Goal: Task Accomplishment & Management: Manage account settings

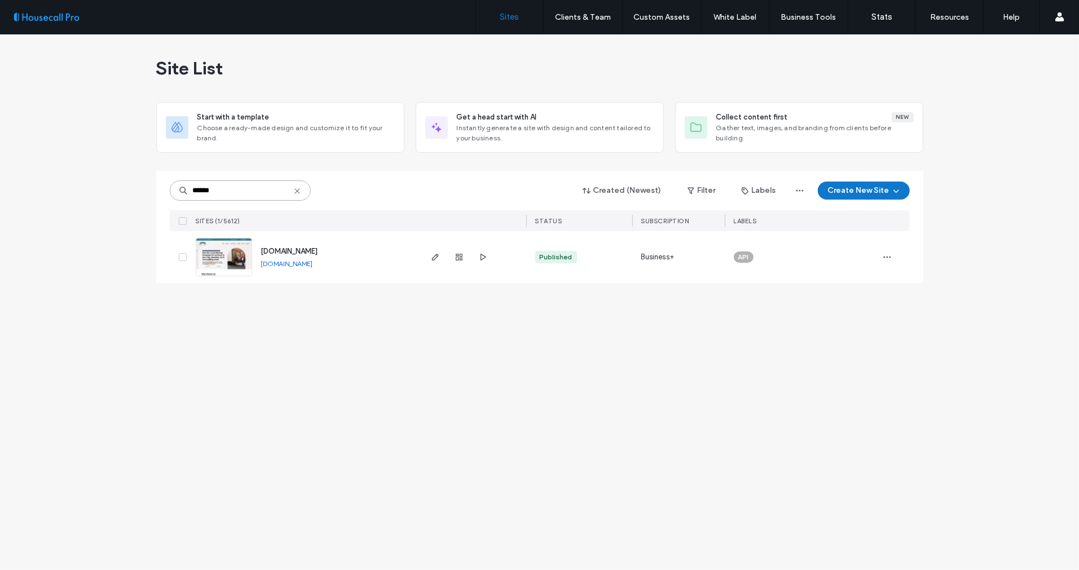
click at [138, 189] on div "Site List Start with a template Choose a ready-made design and customize it to …" at bounding box center [539, 302] width 1079 height 536
paste input
type input "******"
click at [227, 267] on img at bounding box center [223, 277] width 55 height 77
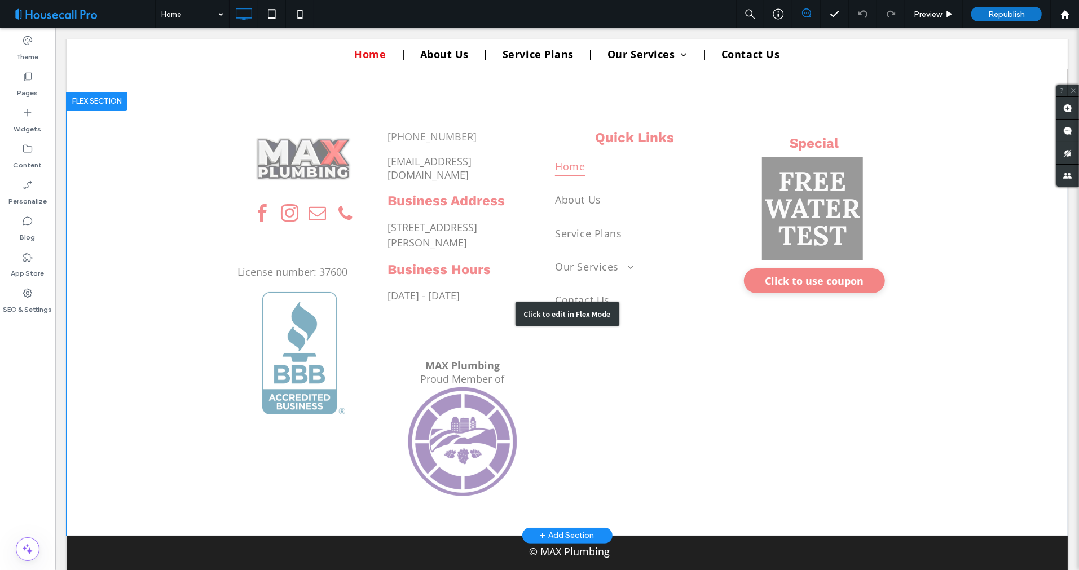
scroll to position [3191, 0]
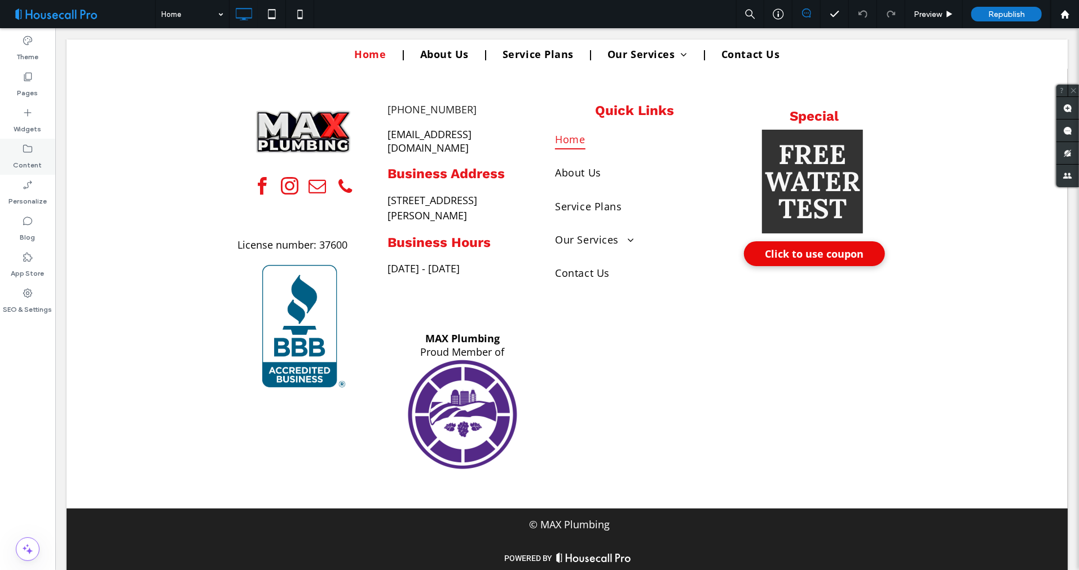
click at [26, 153] on icon at bounding box center [27, 148] width 11 height 11
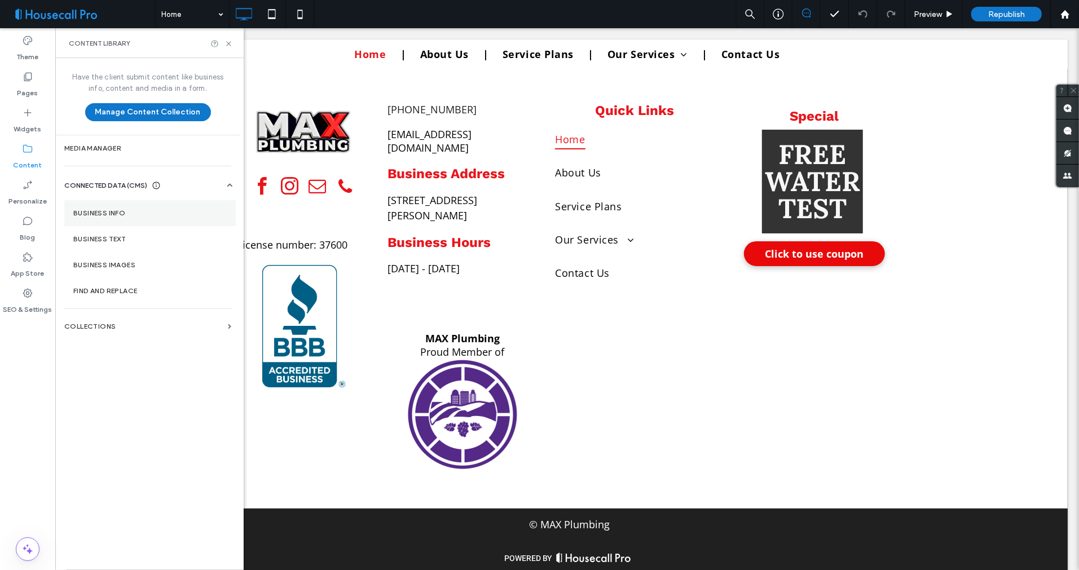
click at [113, 213] on label "Business Info" at bounding box center [149, 213] width 153 height 8
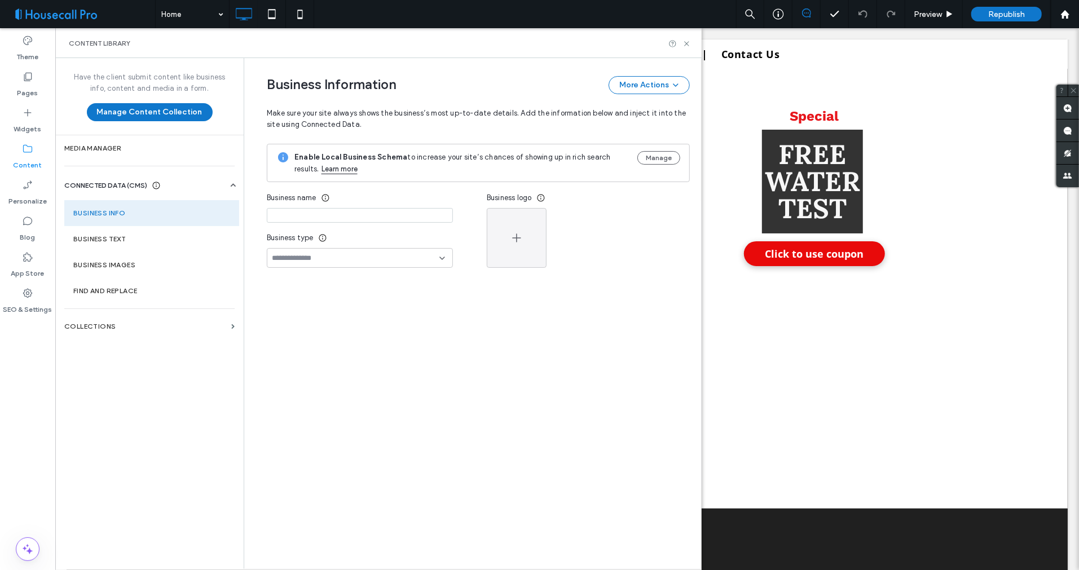
type input "**********"
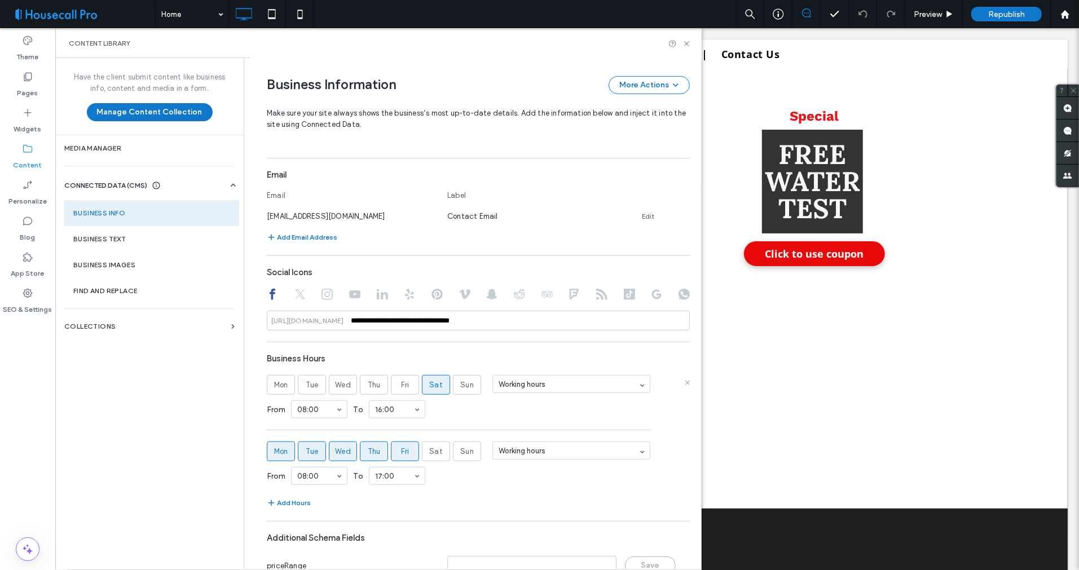
scroll to position [387, 0]
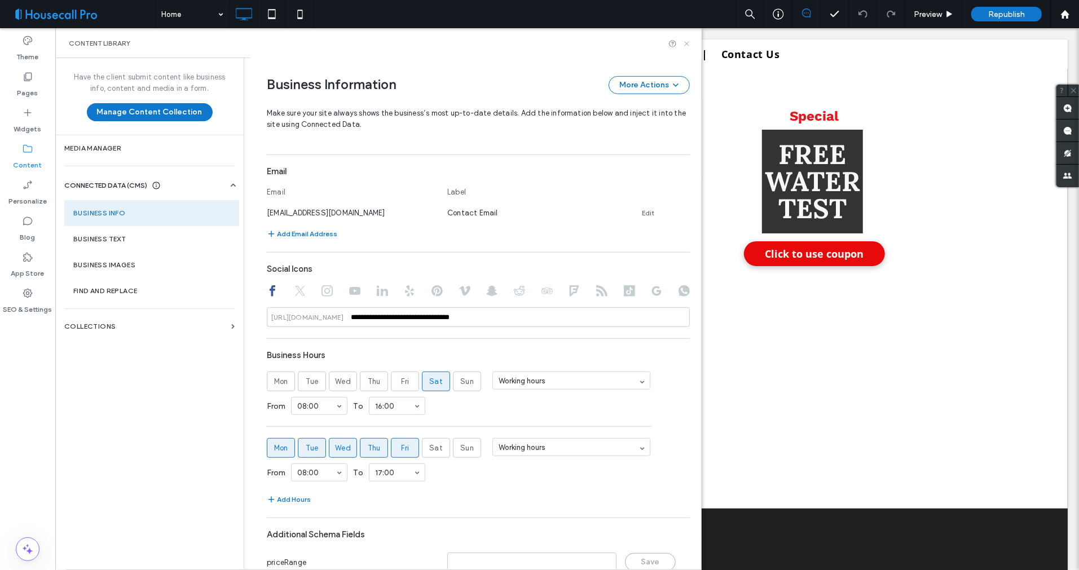
click at [688, 44] on use at bounding box center [686, 43] width 5 height 5
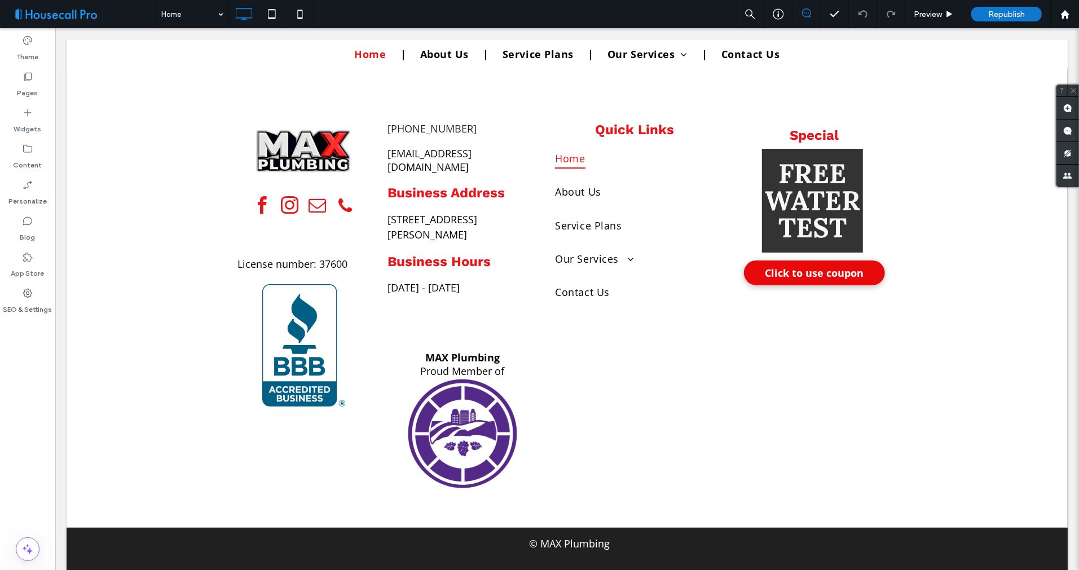
scroll to position [3191, 0]
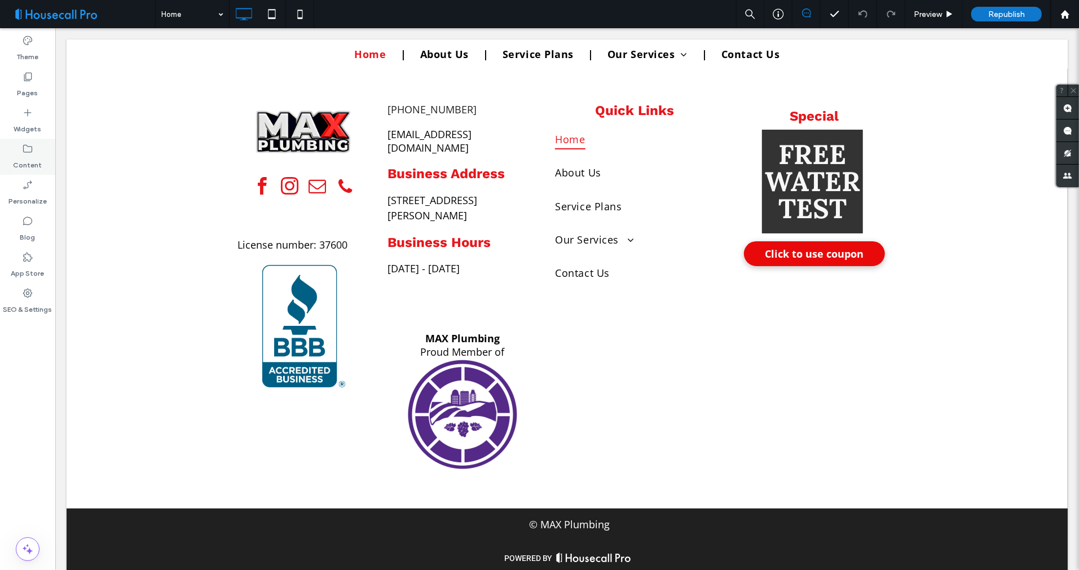
click at [28, 159] on label "Content" at bounding box center [28, 163] width 29 height 16
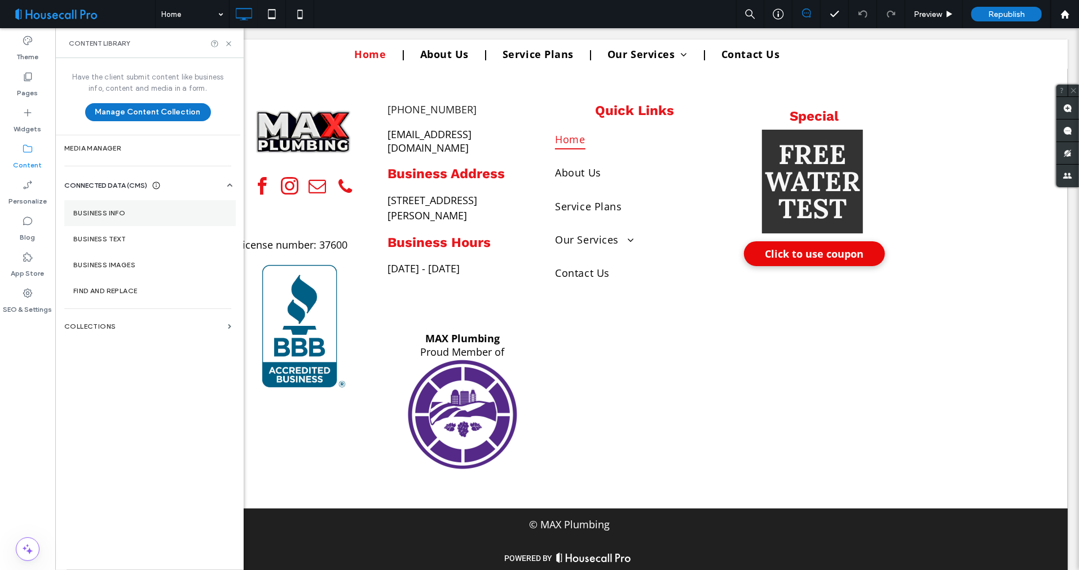
click at [103, 209] on label "Business Info" at bounding box center [149, 213] width 153 height 8
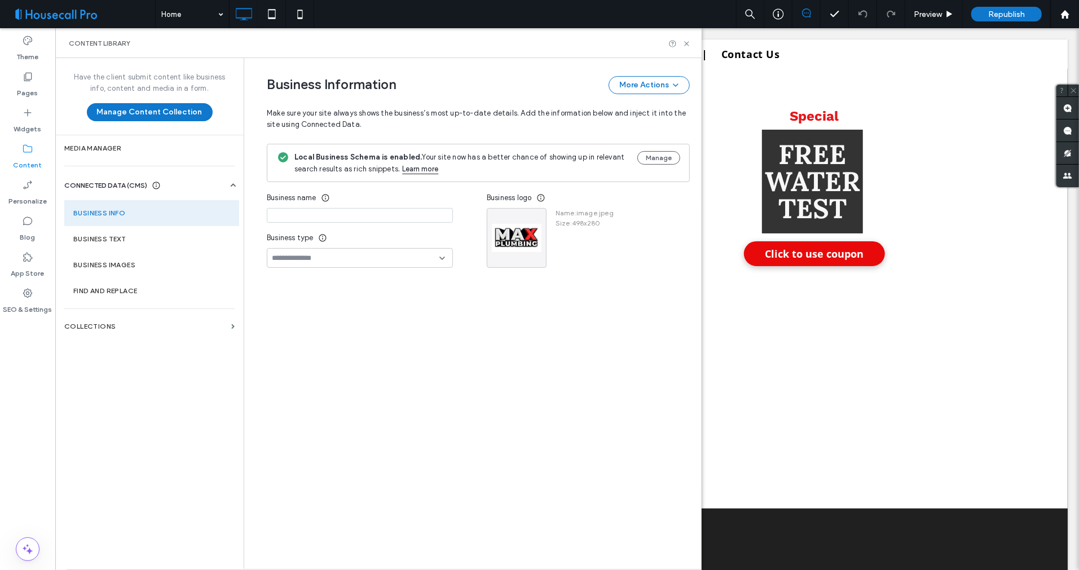
type input "**********"
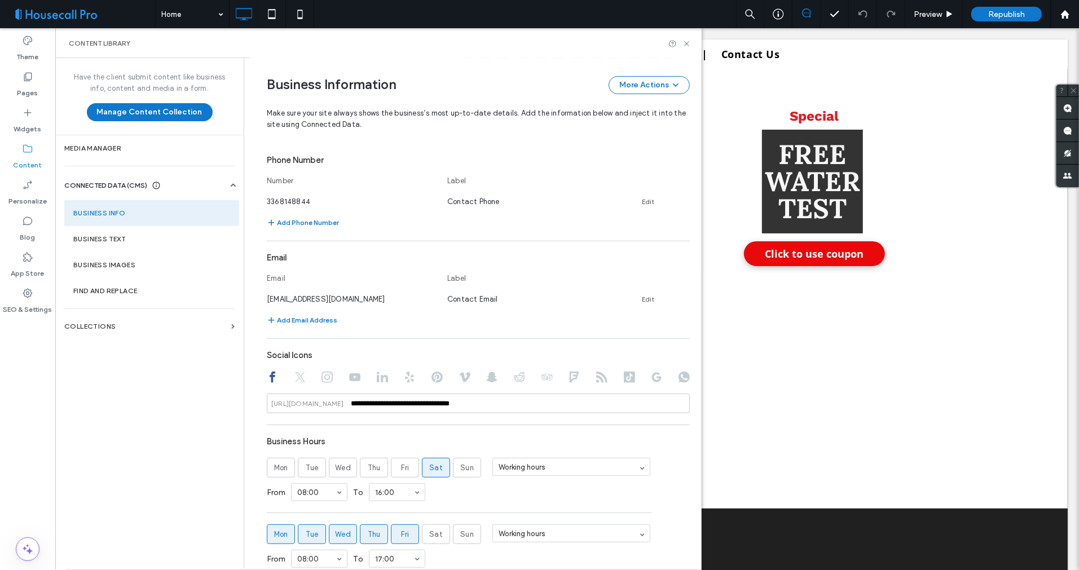
scroll to position [387, 0]
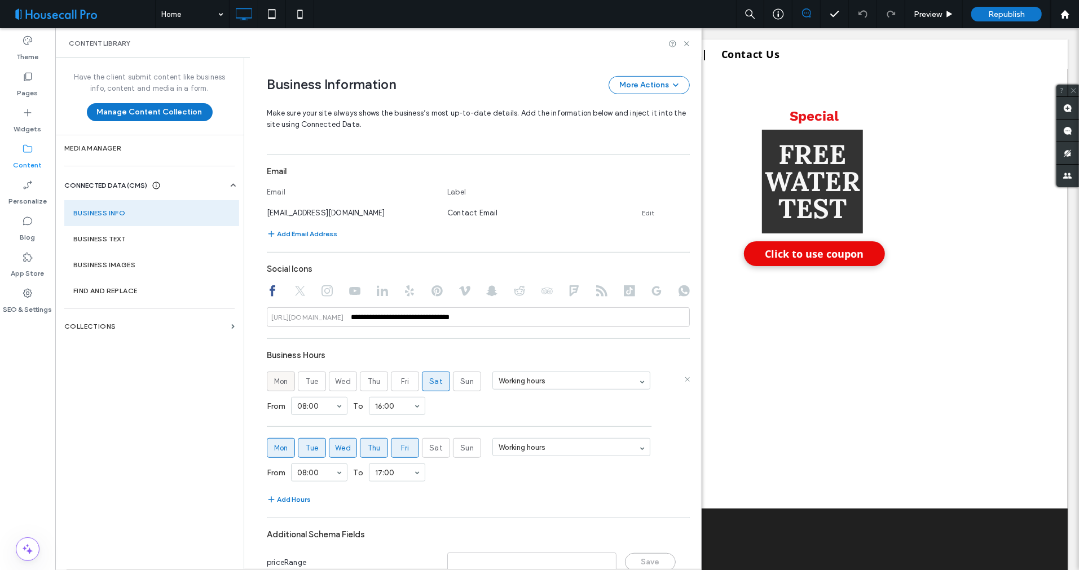
click at [275, 381] on span "Mon" at bounding box center [281, 381] width 14 height 11
click at [306, 380] on span "Tue" at bounding box center [312, 381] width 13 height 11
click at [339, 381] on span "Wed" at bounding box center [343, 381] width 16 height 11
click at [373, 382] on span "Thu" at bounding box center [374, 381] width 13 height 11
click at [404, 381] on div "Fri" at bounding box center [405, 382] width 10 height 2
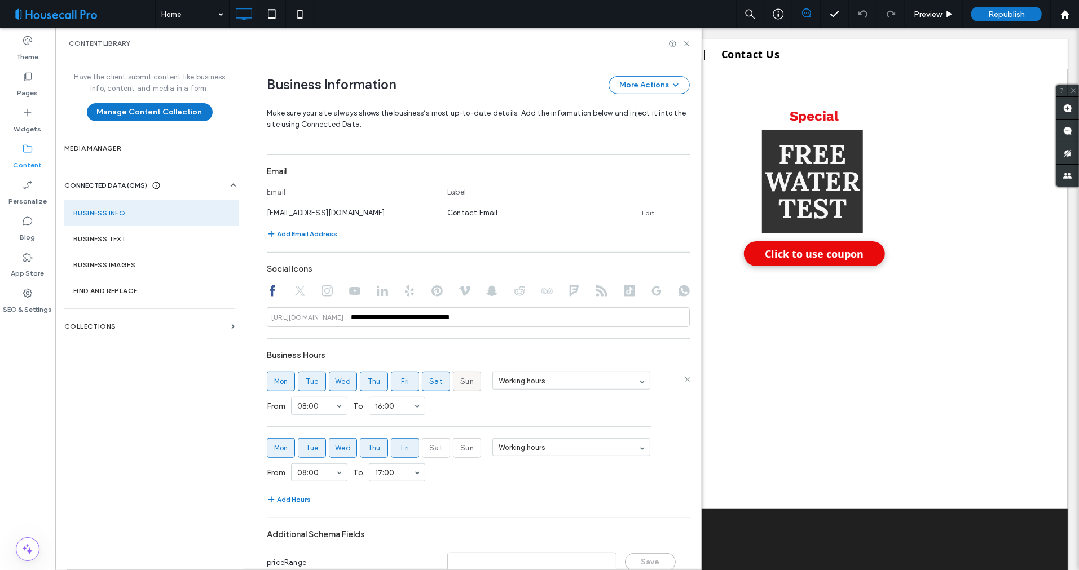
click at [453, 382] on label "Sun" at bounding box center [467, 382] width 28 height 20
click at [474, 478] on div "From 08:00 To 17:00" at bounding box center [478, 472] width 423 height 29
click at [685, 446] on use at bounding box center [687, 446] width 5 height 5
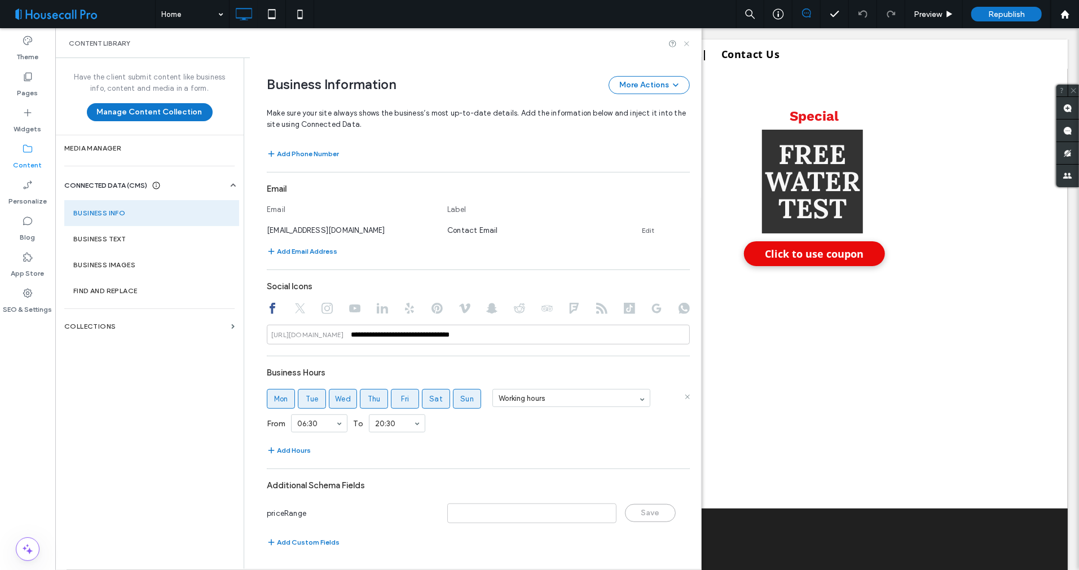
click at [689, 42] on icon at bounding box center [686, 43] width 8 height 8
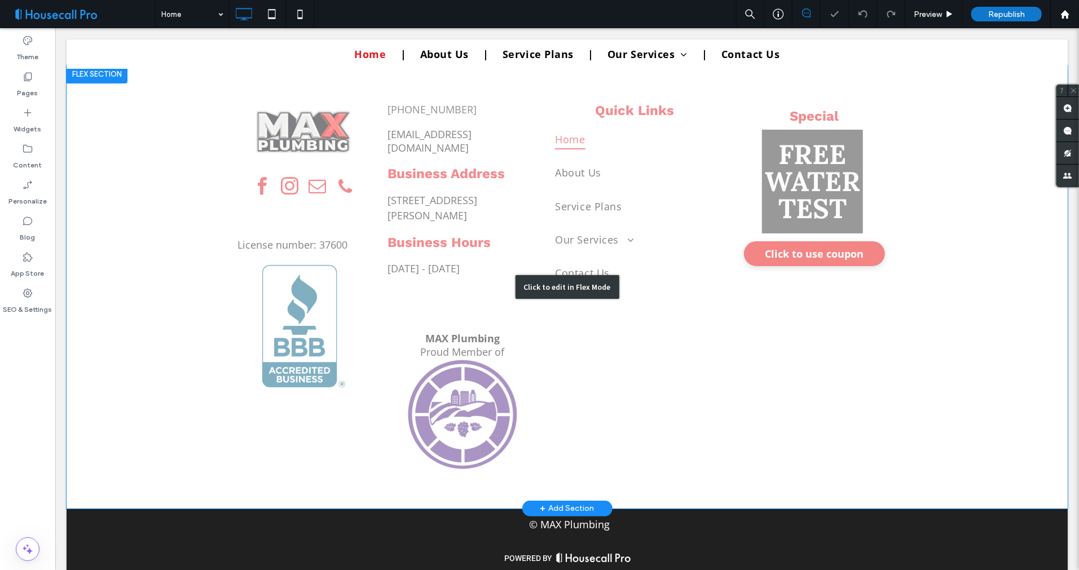
click at [936, 448] on div "Click to edit in Flex Mode" at bounding box center [566, 286] width 1001 height 443
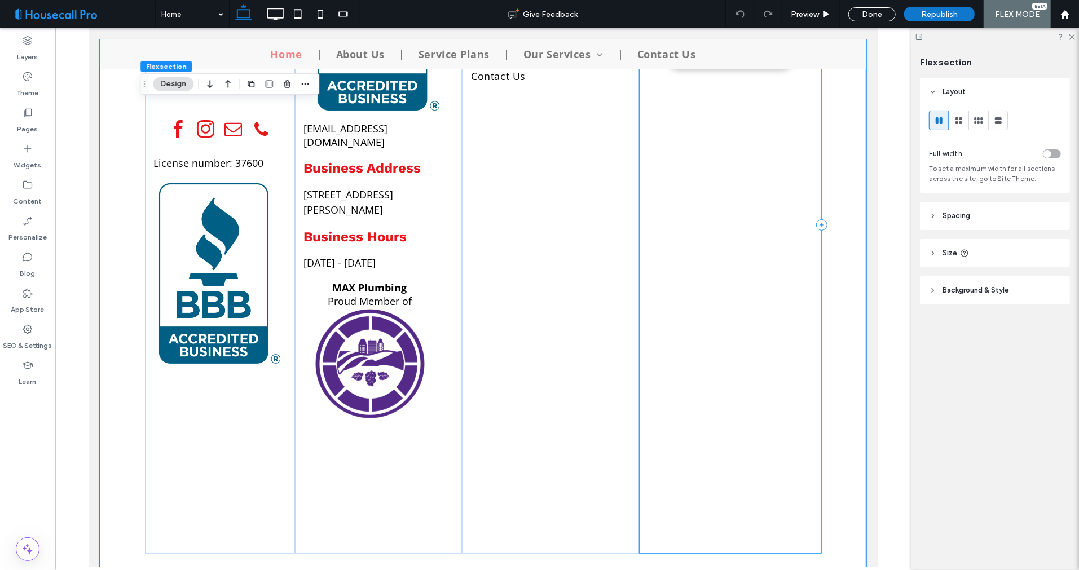
scroll to position [3223, 0]
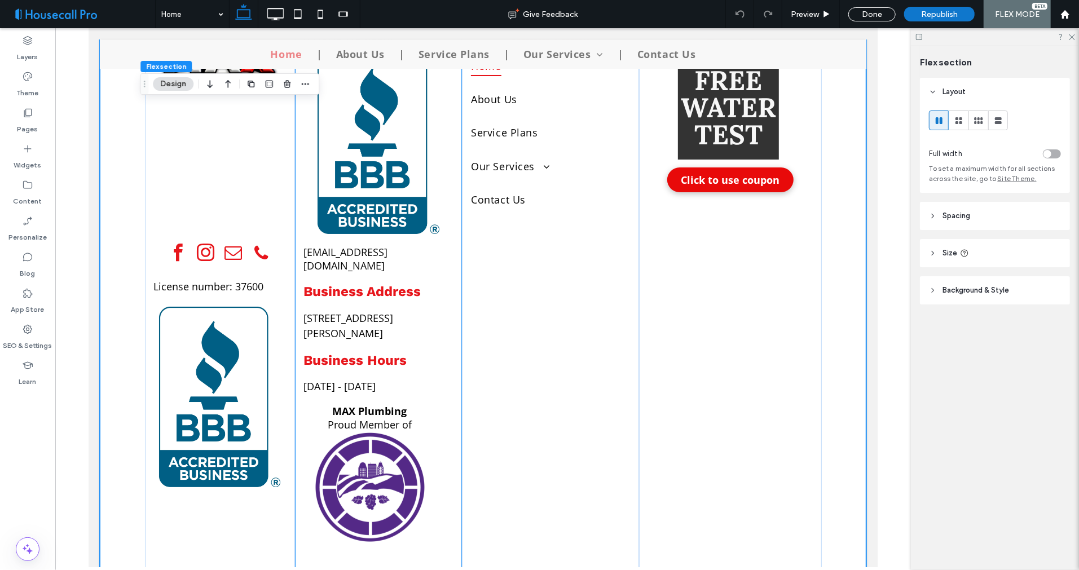
click at [354, 378] on div "(336) 814-8844 service@maxplumbing-nc.com Business Address 2554 Lewisville-Clem…" at bounding box center [377, 348] width 167 height 658
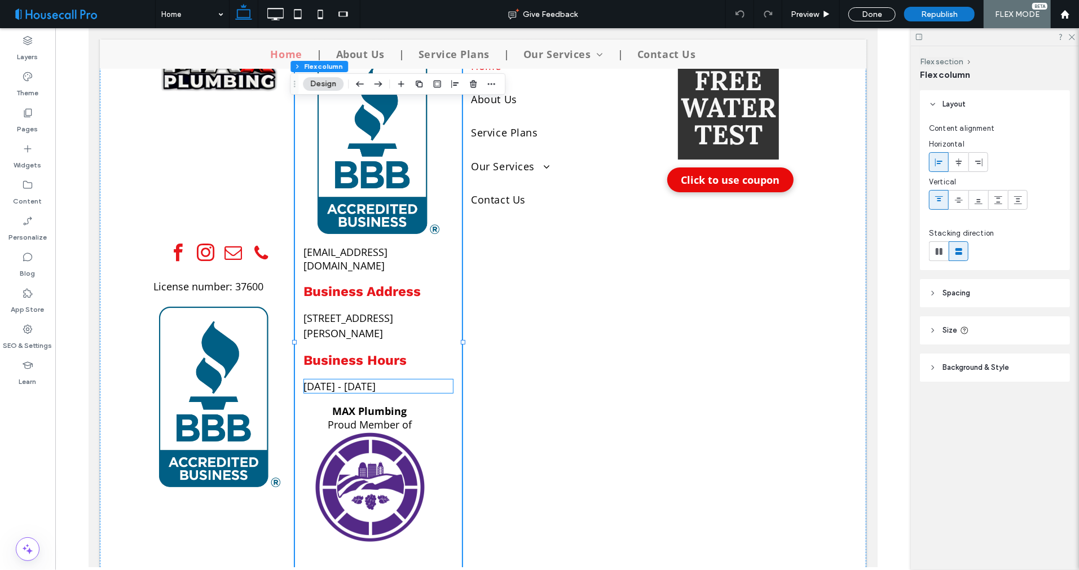
click at [356, 379] on span "Monday - Sunday 24/7" at bounding box center [339, 386] width 72 height 14
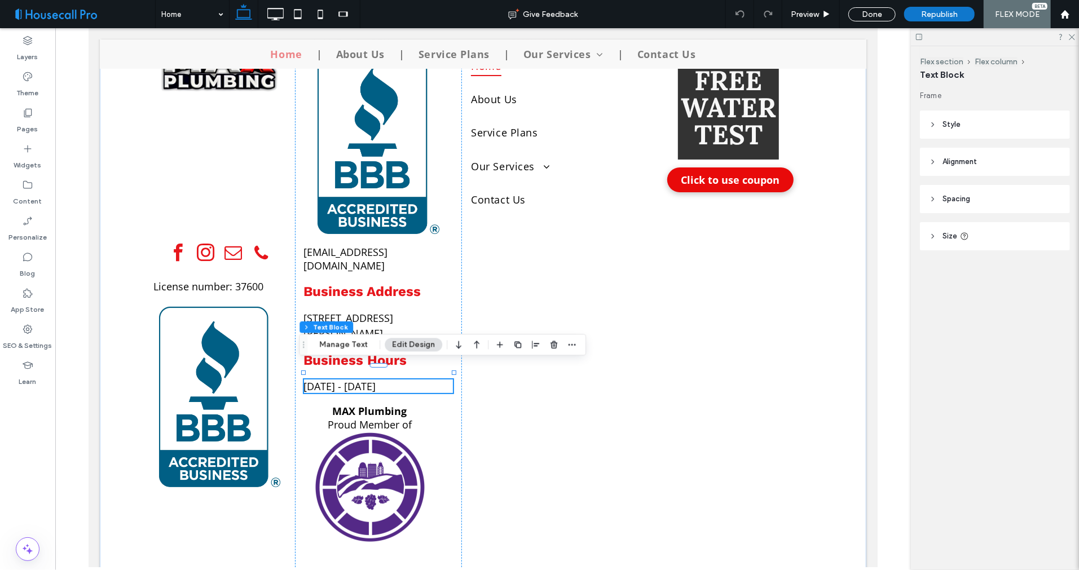
click at [356, 379] on span "Monday - Sunday 24/7" at bounding box center [339, 386] width 72 height 14
click at [376, 379] on span "Monday - Sunday 24/7" at bounding box center [339, 386] width 72 height 14
type input "*********"
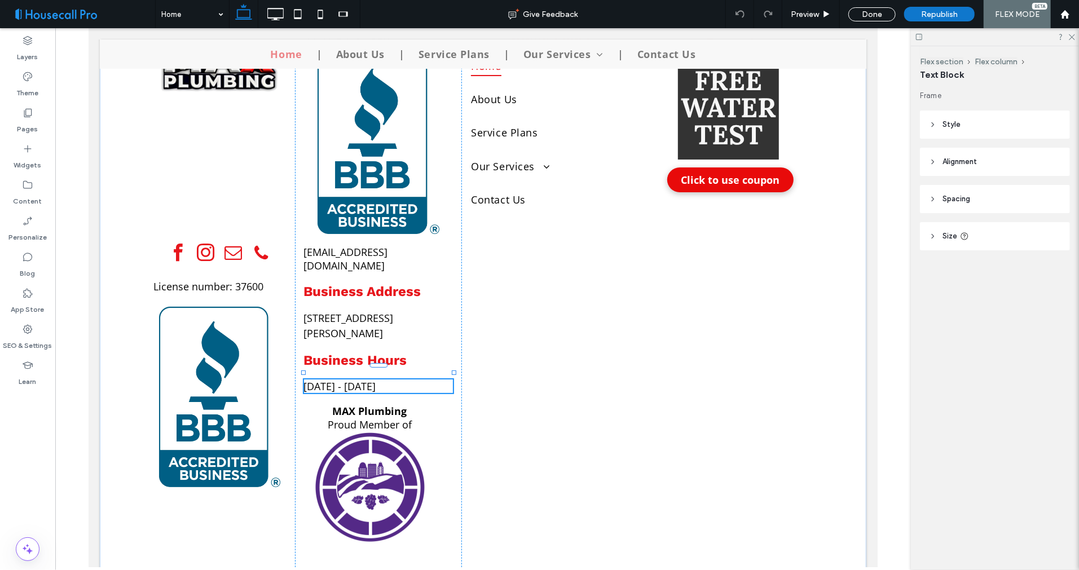
type input "**"
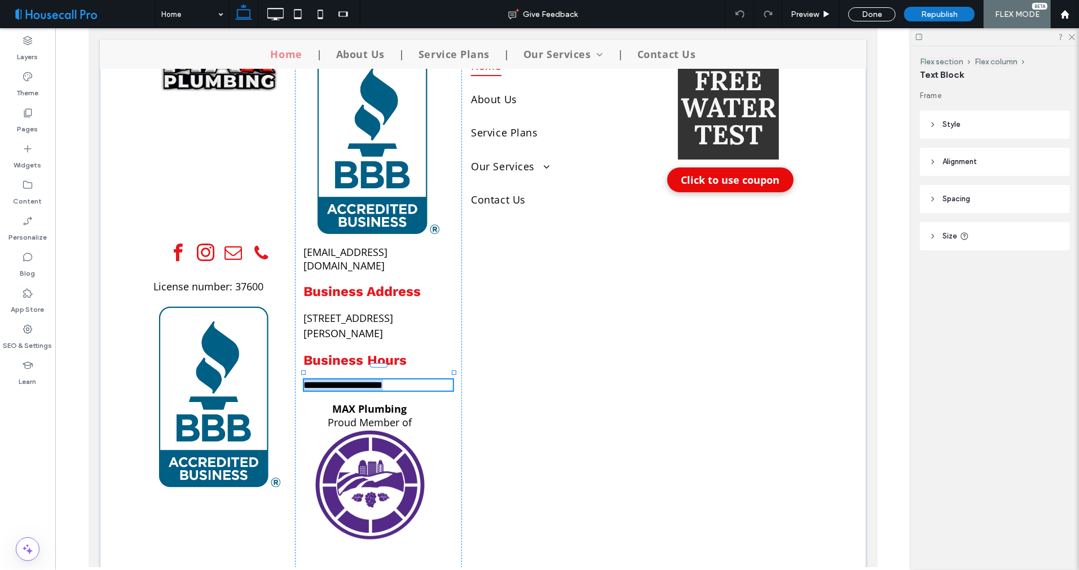
click at [382, 380] on span "**********" at bounding box center [342, 385] width 79 height 10
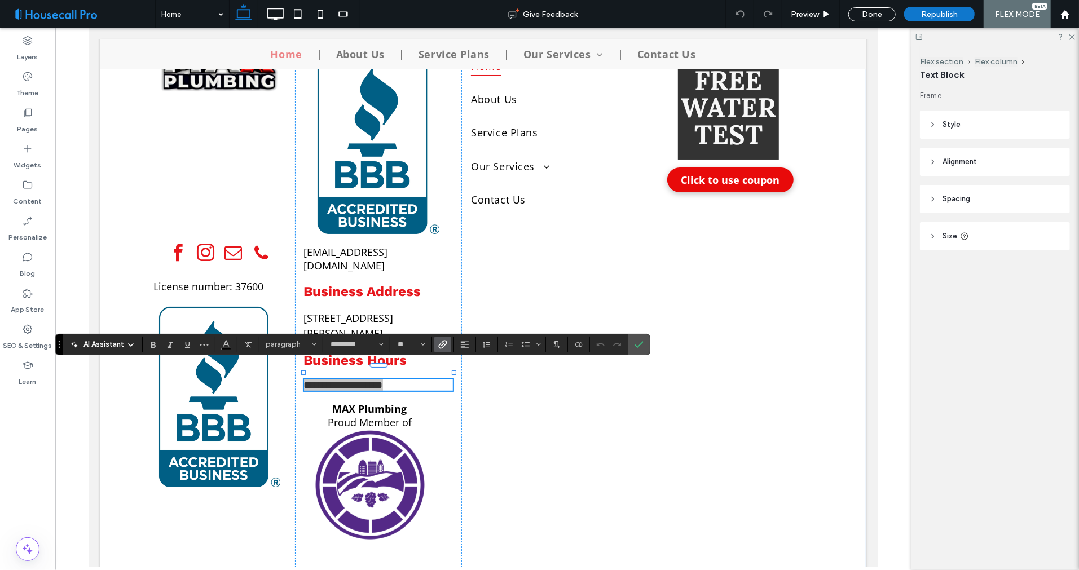
click at [440, 347] on icon "Link" at bounding box center [442, 344] width 9 height 9
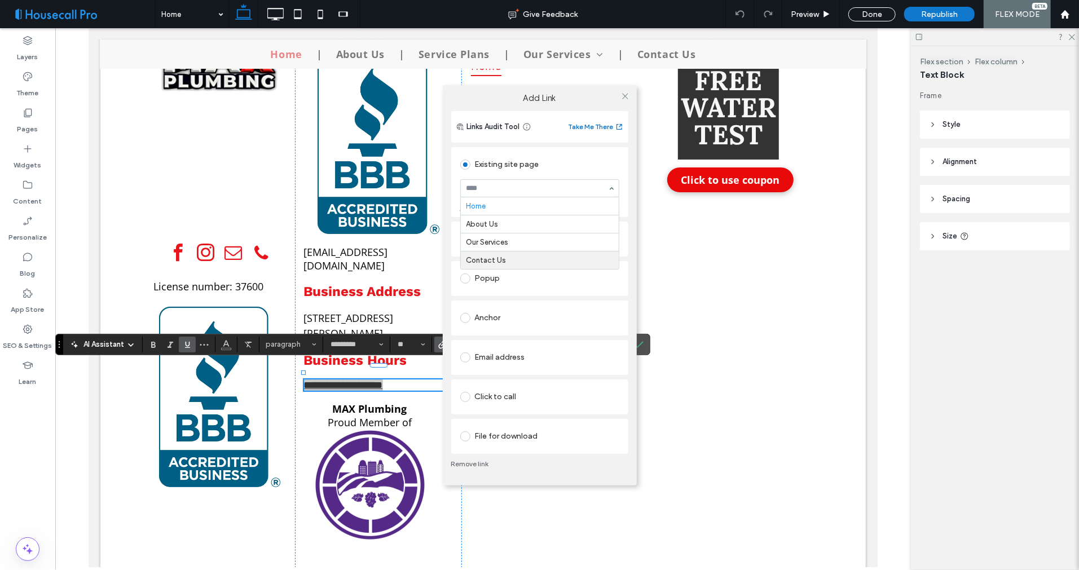
click at [632, 319] on div "Links Audit Tool Take Me There Existing site page Home About Us Our Services Co…" at bounding box center [540, 298] width 194 height 374
click at [626, 93] on icon at bounding box center [625, 96] width 8 height 8
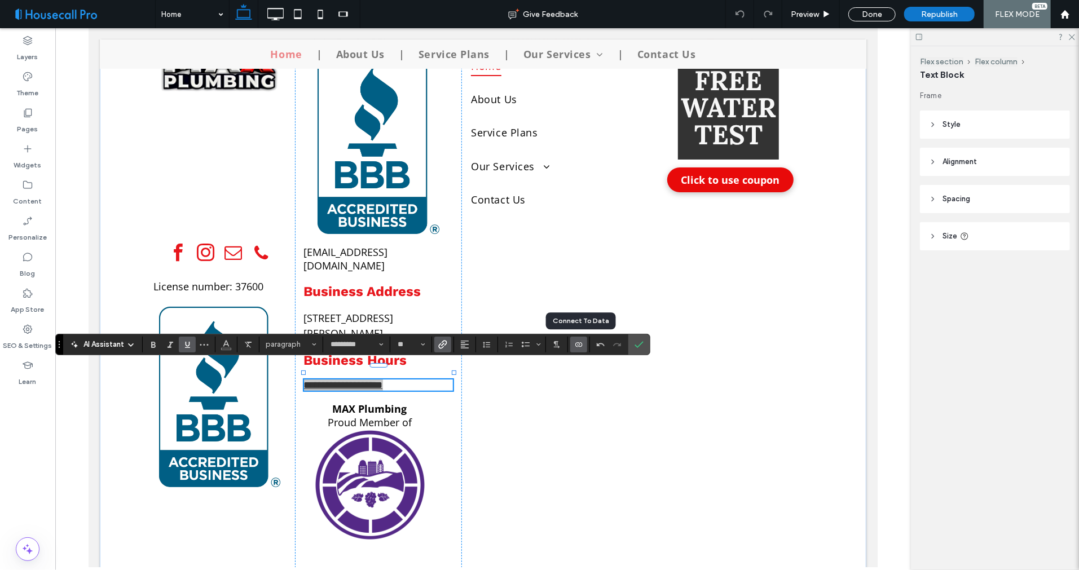
click at [575, 342] on icon "Connect To Data" at bounding box center [578, 344] width 9 height 9
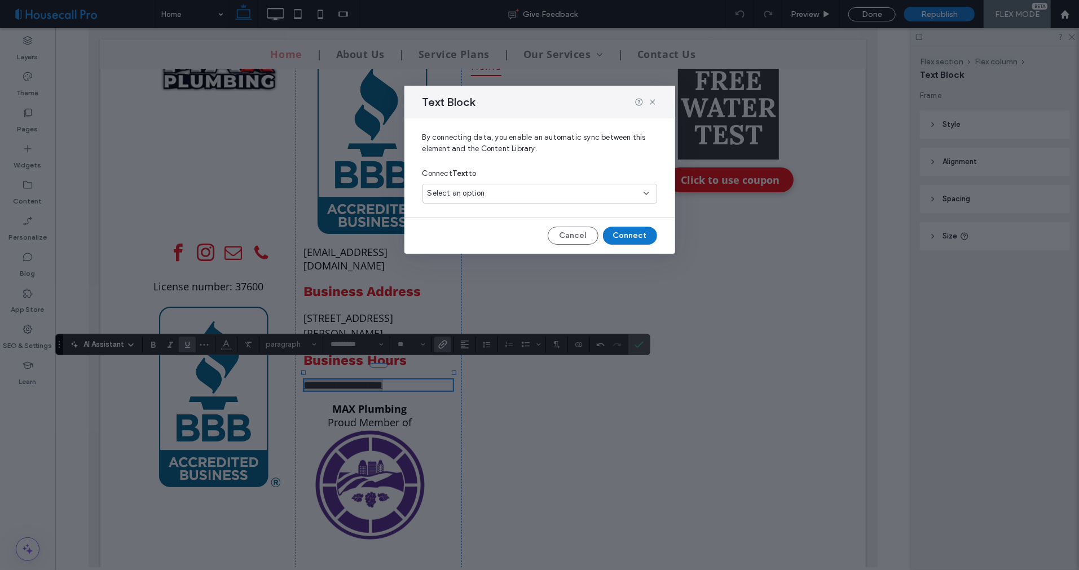
click at [509, 195] on div "Select an option" at bounding box center [532, 193] width 211 height 11
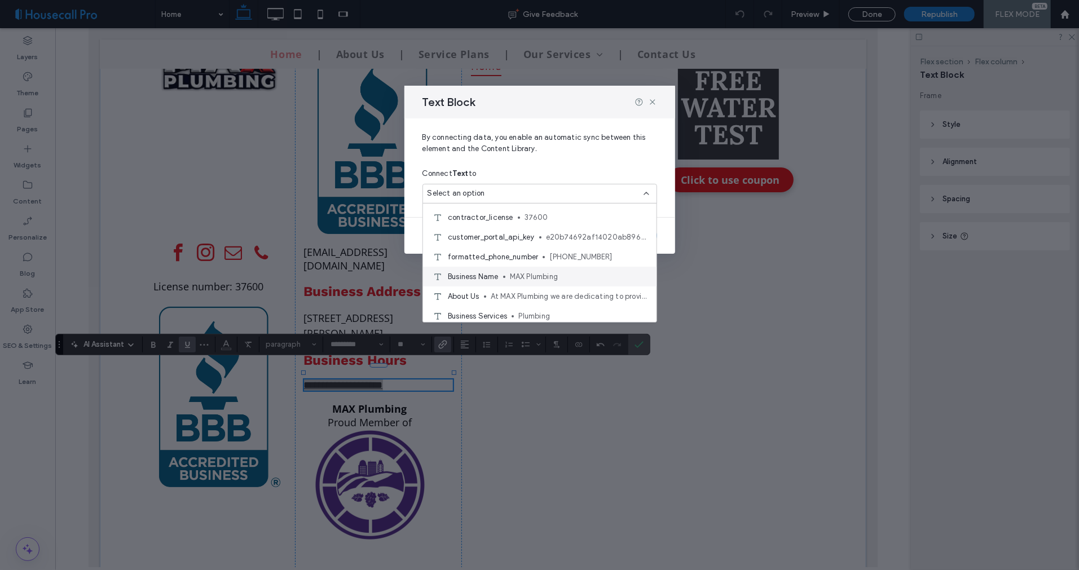
scroll to position [0, 0]
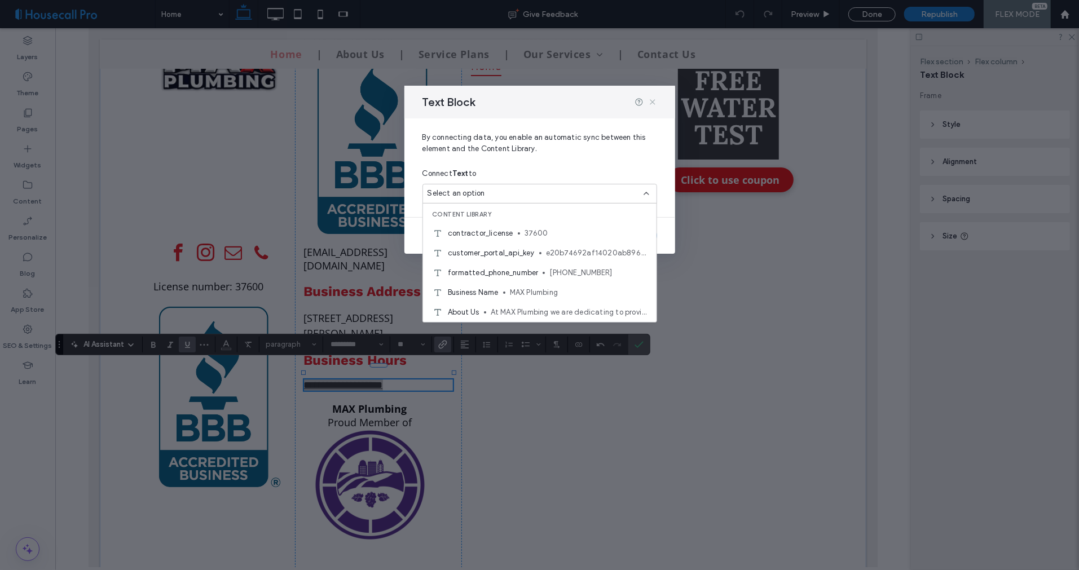
click at [652, 103] on icon at bounding box center [652, 102] width 9 height 9
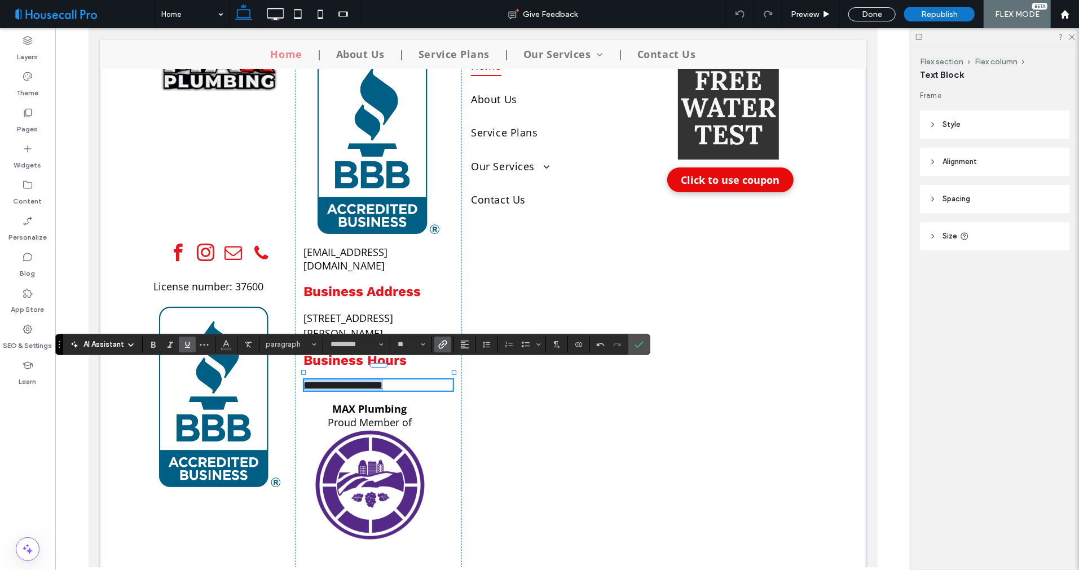
click at [410, 379] on p "**********" at bounding box center [377, 384] width 149 height 11
click at [30, 193] on label "Content" at bounding box center [28, 199] width 29 height 16
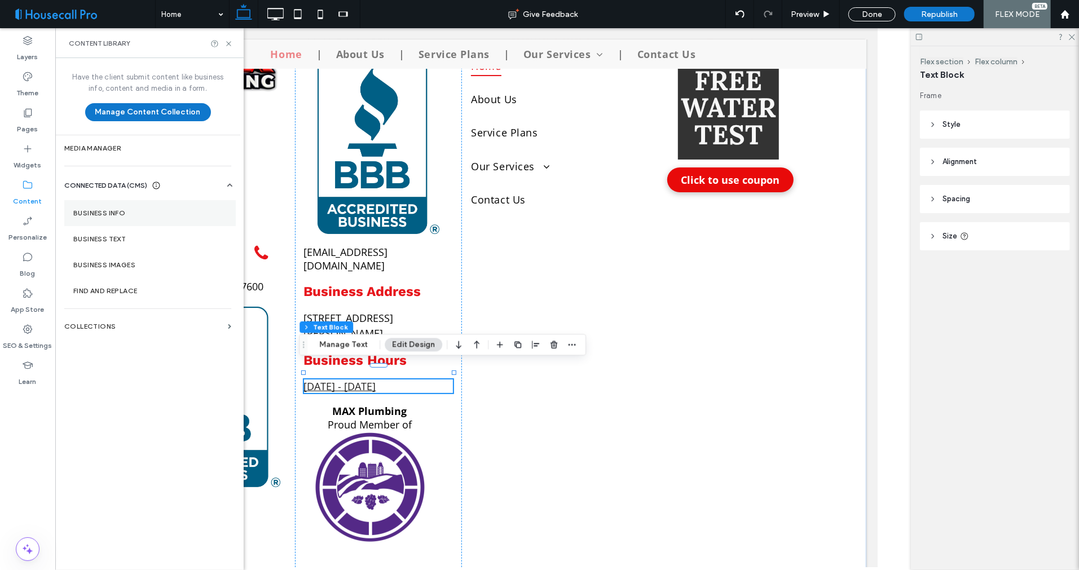
click at [102, 210] on label "Business Info" at bounding box center [149, 213] width 153 height 8
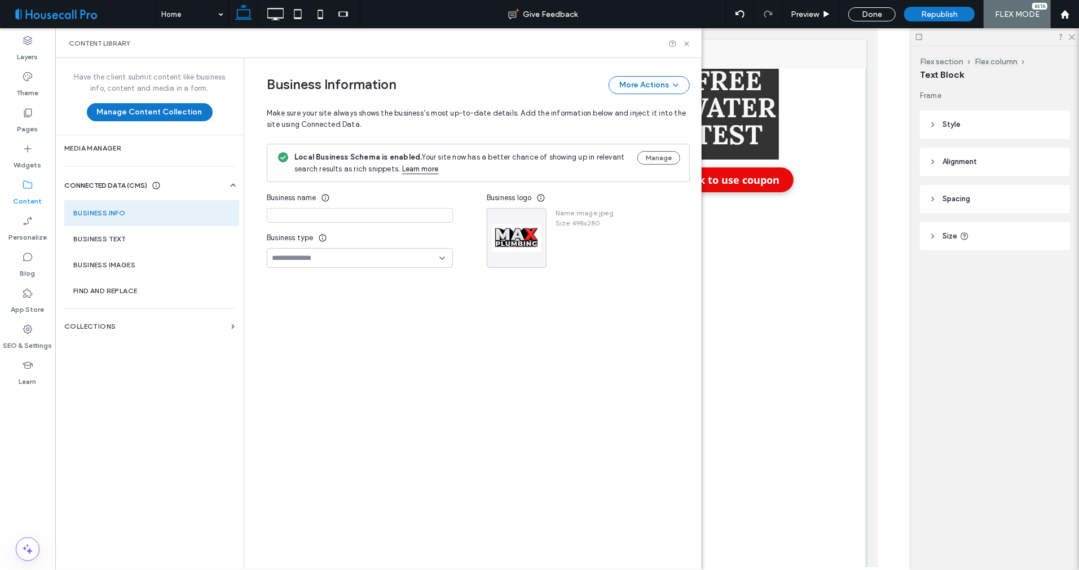
type input "**********"
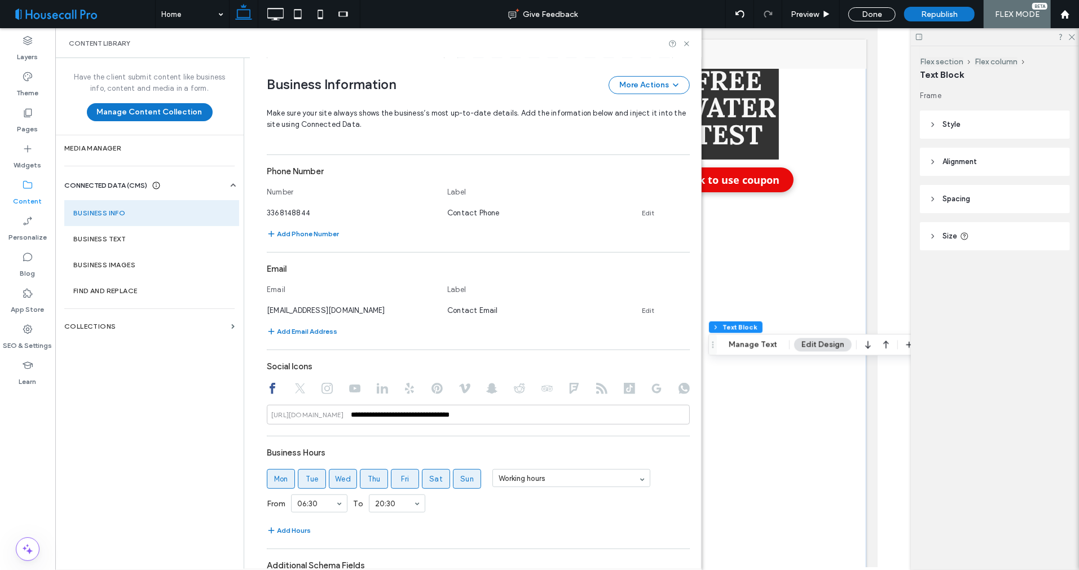
scroll to position [337, 0]
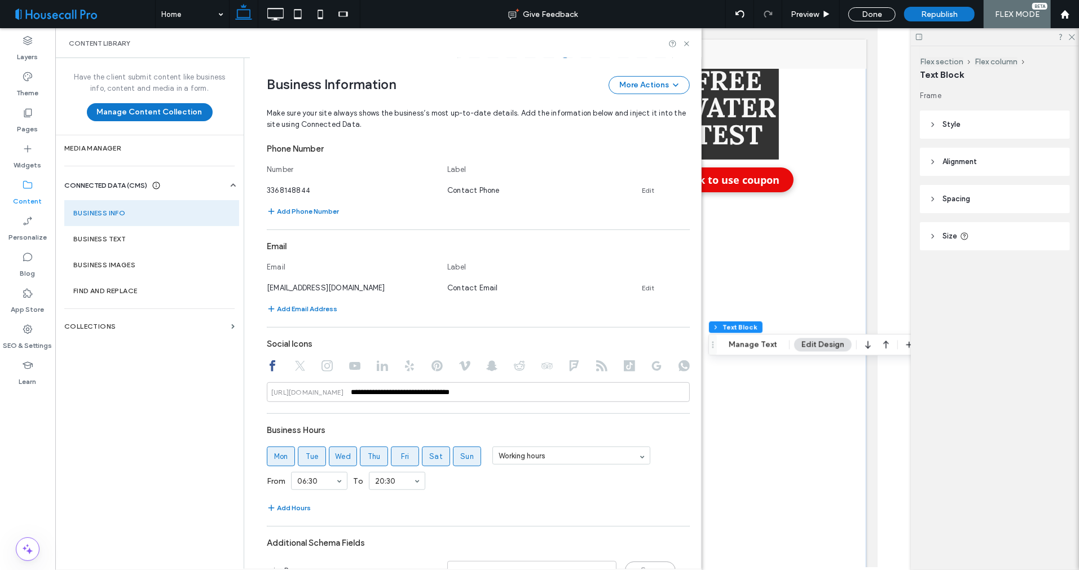
click at [510, 505] on div "Add Hours" at bounding box center [478, 508] width 423 height 14
click at [505, 457] on input at bounding box center [569, 456] width 140 height 8
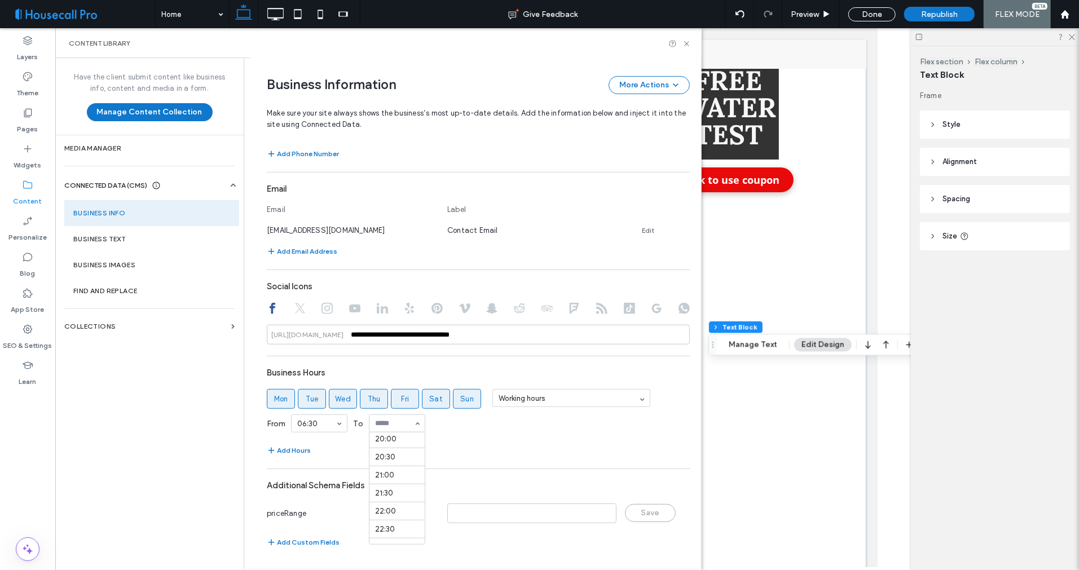
scroll to position [725, 0]
click at [460, 444] on div "Add Hours" at bounding box center [478, 451] width 423 height 14
click at [474, 444] on div "Add Hours" at bounding box center [478, 451] width 423 height 14
drag, startPoint x: 703, startPoint y: 455, endPoint x: 786, endPoint y: 483, distance: 87.6
click at [703, 455] on div "Special FREE WATER TEST EXPIRED Click to use coupon" at bounding box center [729, 348] width 183 height 658
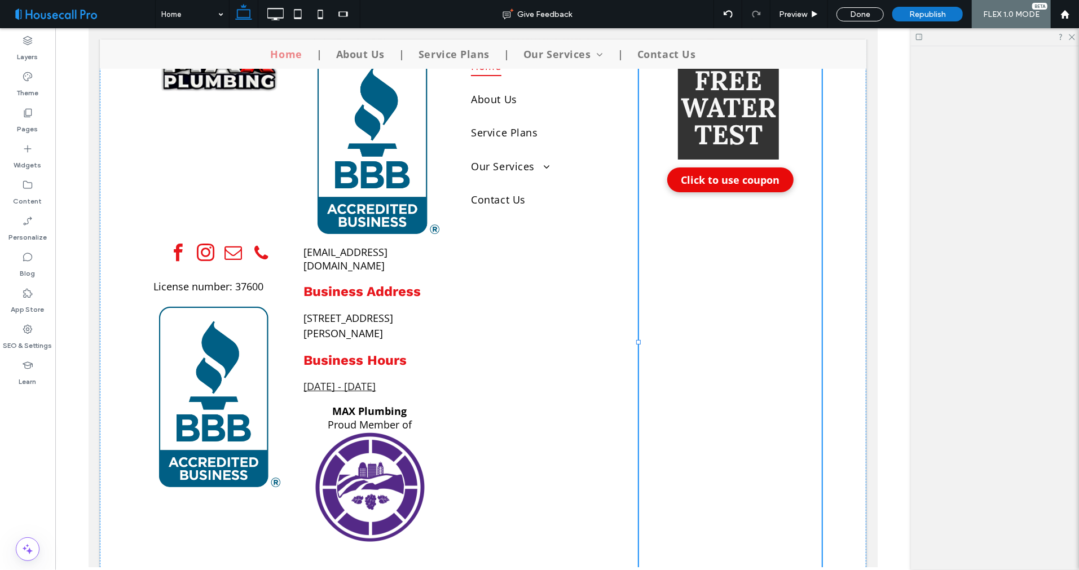
click at [539, 439] on div "Quick Links Home About Us Service Plans Our Services Water Heater Replacement T…" at bounding box center [549, 348] width 177 height 658
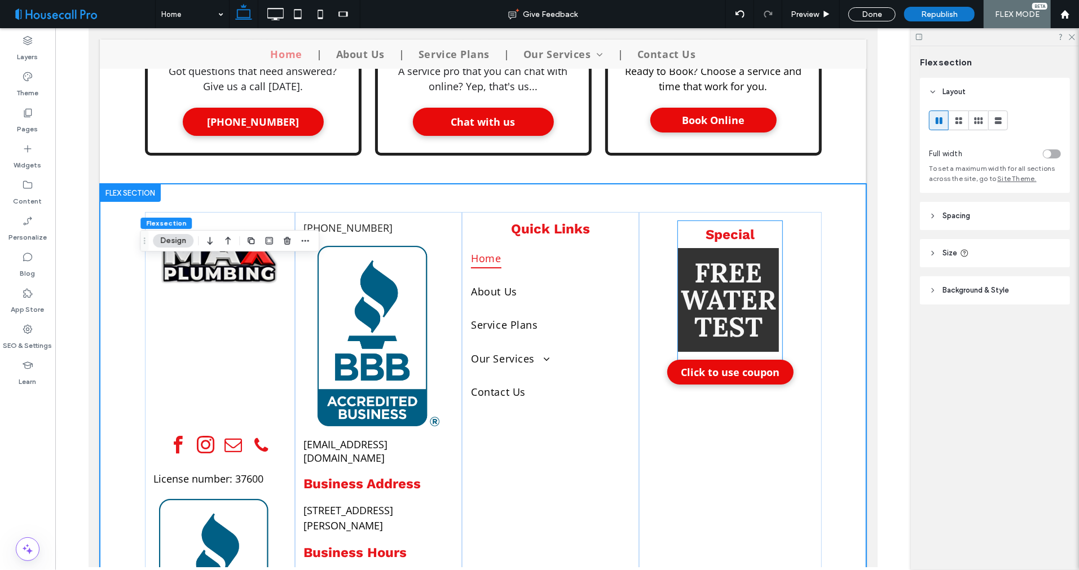
scroll to position [3223, 0]
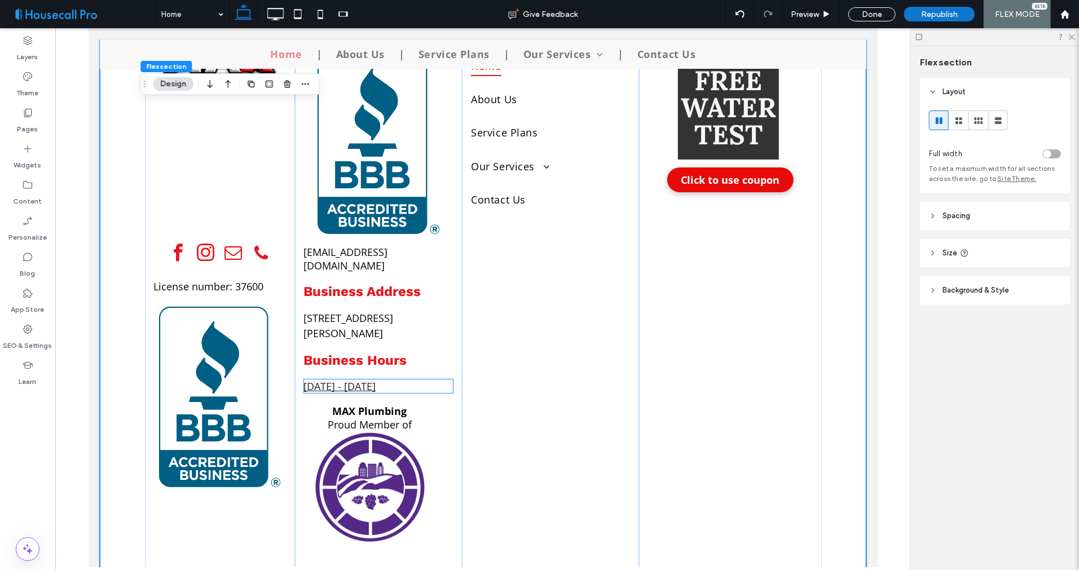
click at [414, 379] on p "Monday - Sunday 24/7" at bounding box center [377, 386] width 149 height 14
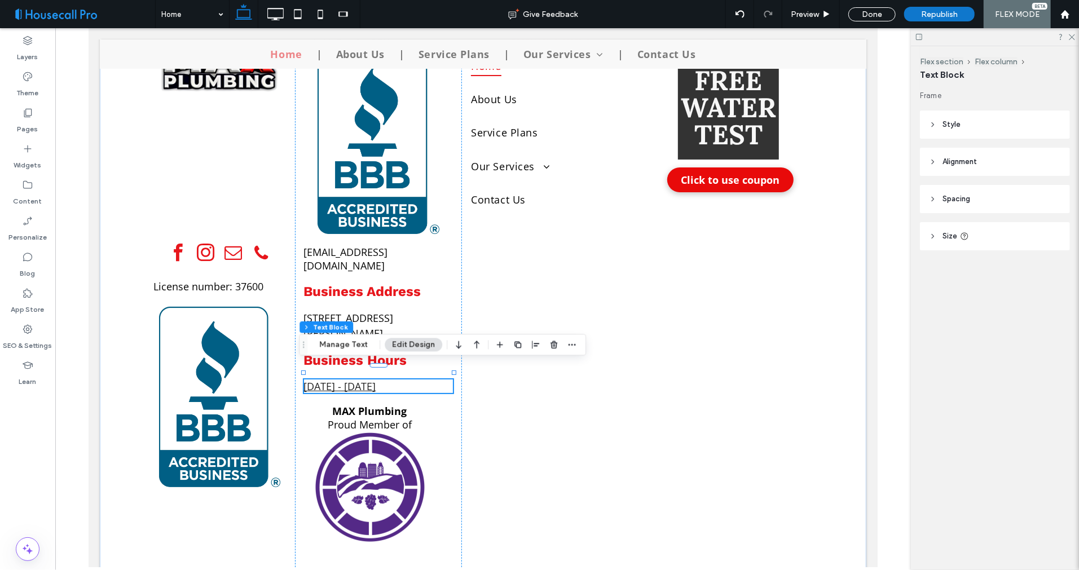
click at [413, 379] on p "Monday - Sunday 24/7" at bounding box center [377, 386] width 149 height 14
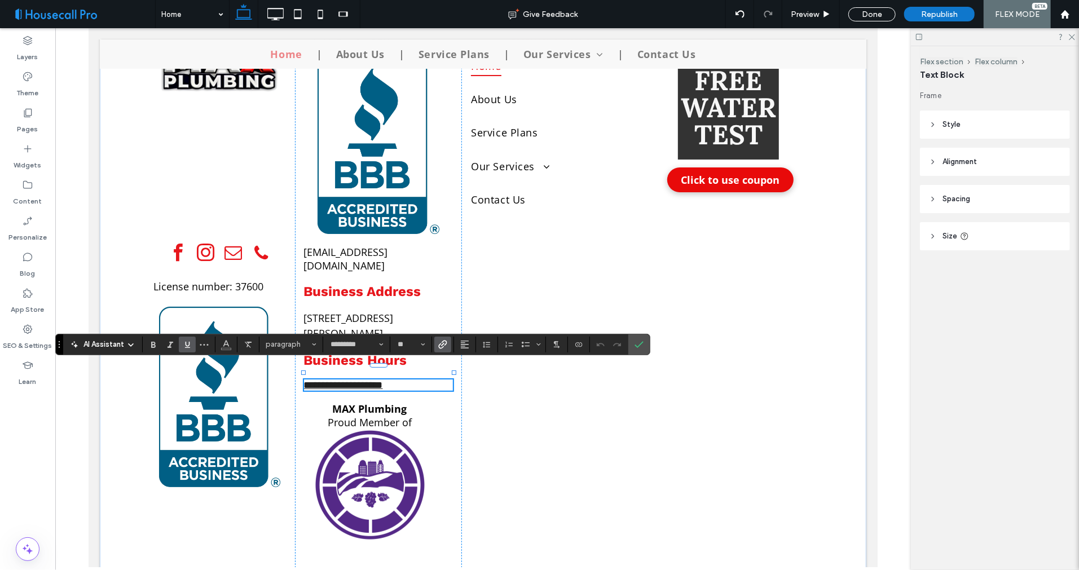
click at [413, 379] on p "**********" at bounding box center [377, 384] width 149 height 11
click at [384, 380] on span "**********" at bounding box center [400, 385] width 67 height 10
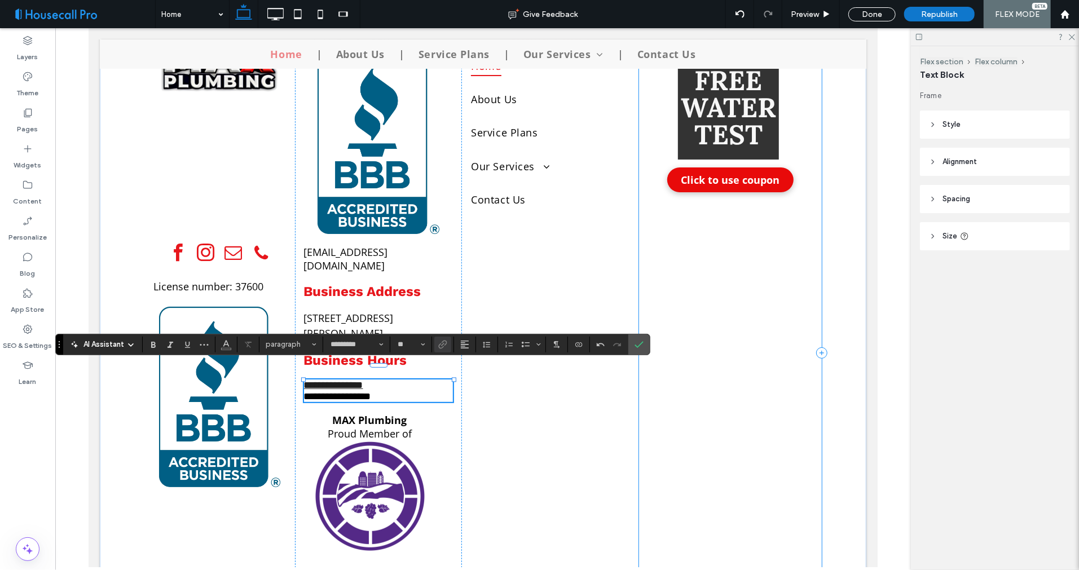
click at [744, 482] on div "Special FREE WATER TEST EXPIRED Click to use coupon" at bounding box center [729, 352] width 183 height 667
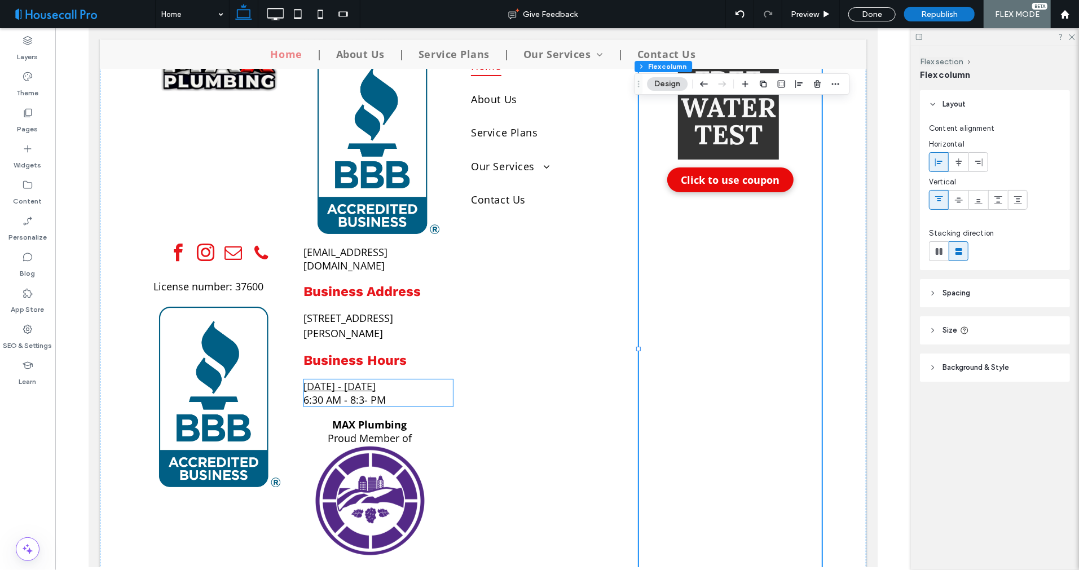
click at [361, 392] on span "﻿ 6:30 AM - 8:3- PM" at bounding box center [344, 399] width 82 height 14
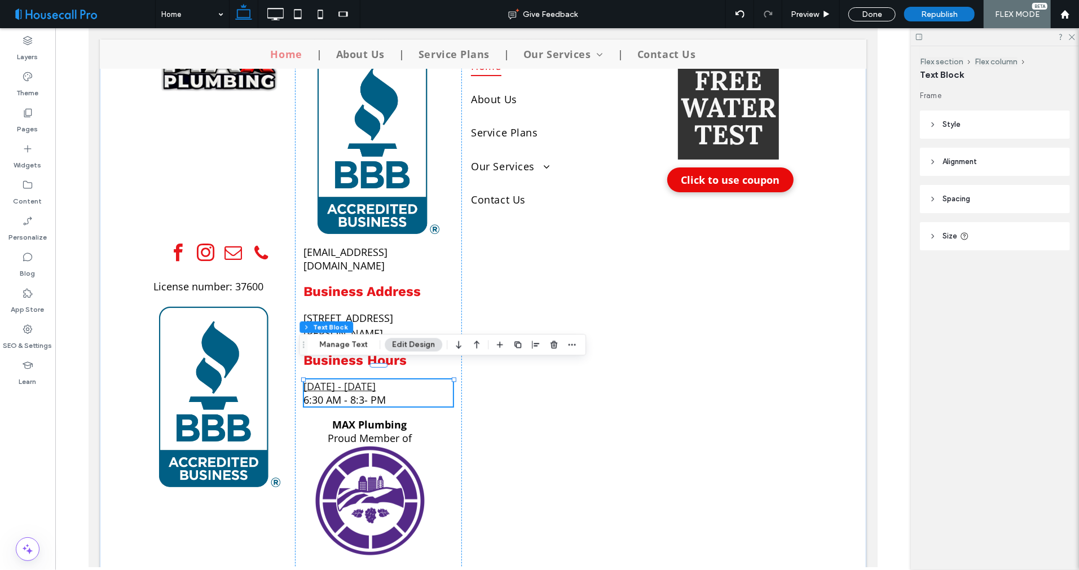
click at [359, 392] on span "﻿ 6:30 AM - 8:3- PM" at bounding box center [344, 399] width 82 height 14
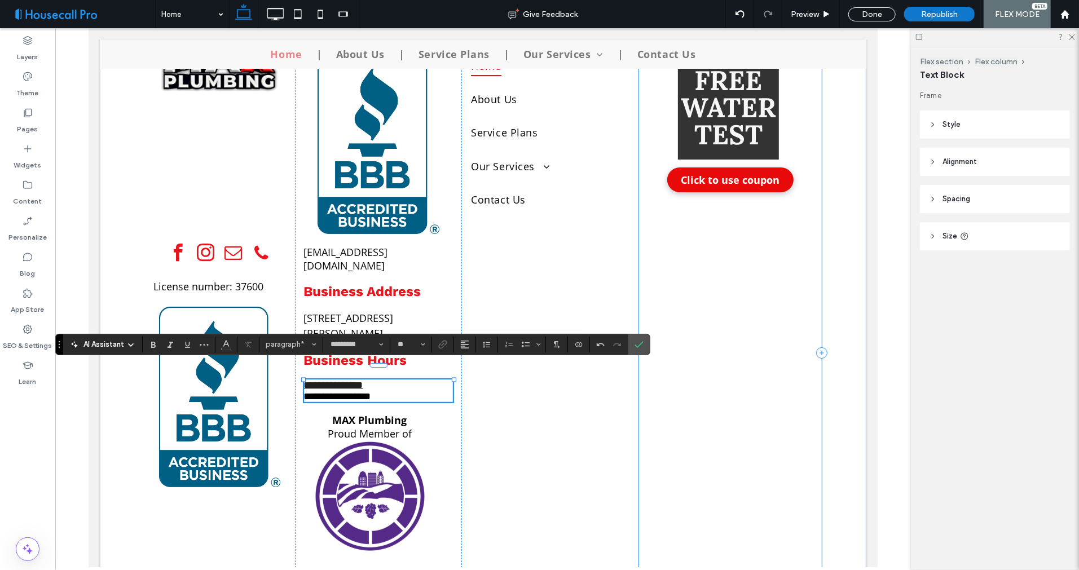
click at [721, 466] on div "Special FREE WATER TEST EXPIRED Click to use coupon" at bounding box center [729, 352] width 183 height 667
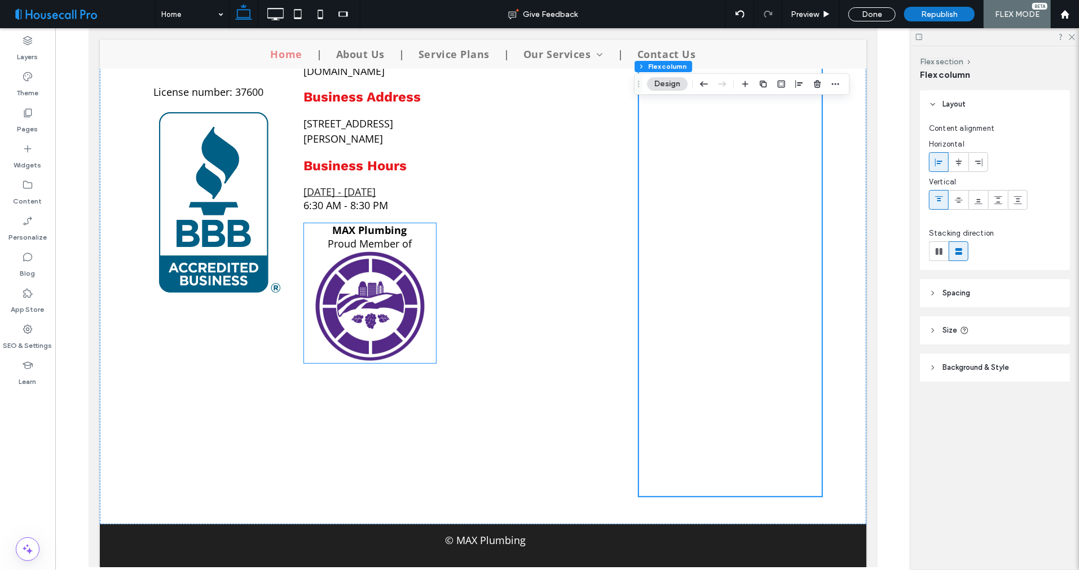
scroll to position [3425, 0]
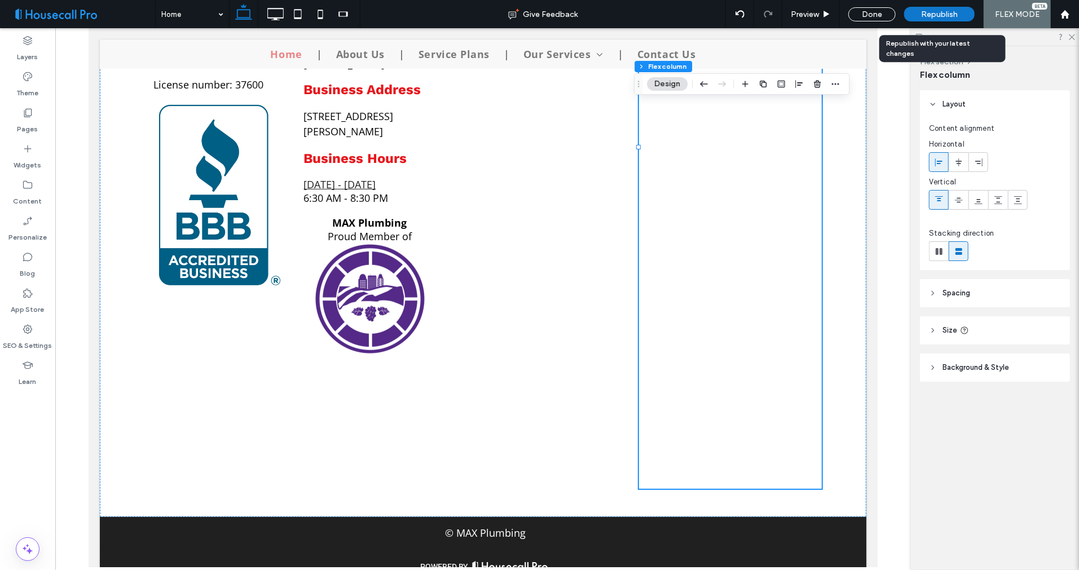
click at [945, 16] on span "Republish" at bounding box center [939, 15] width 37 height 10
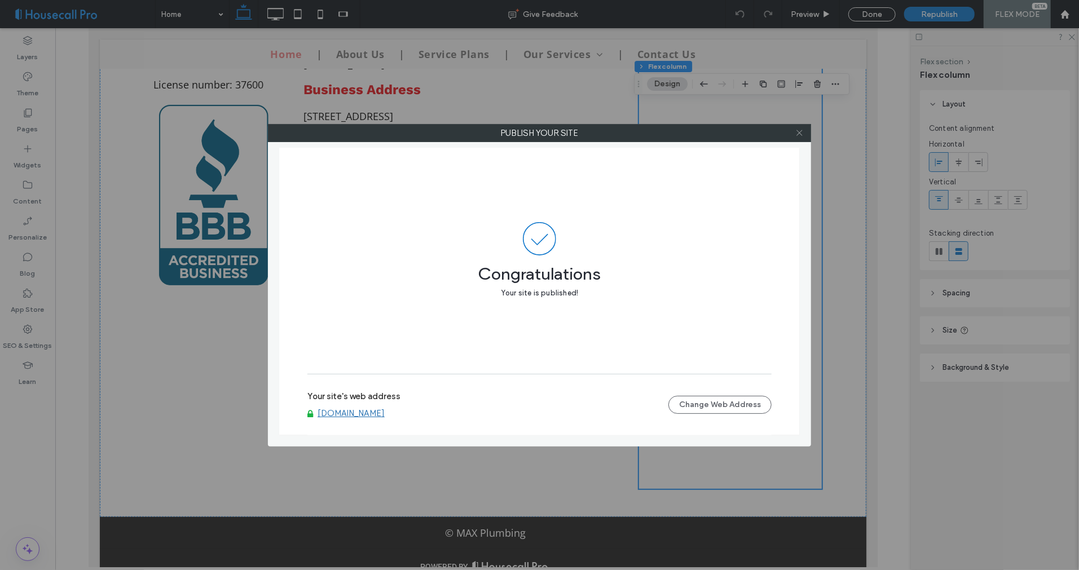
click at [798, 130] on icon at bounding box center [799, 133] width 8 height 8
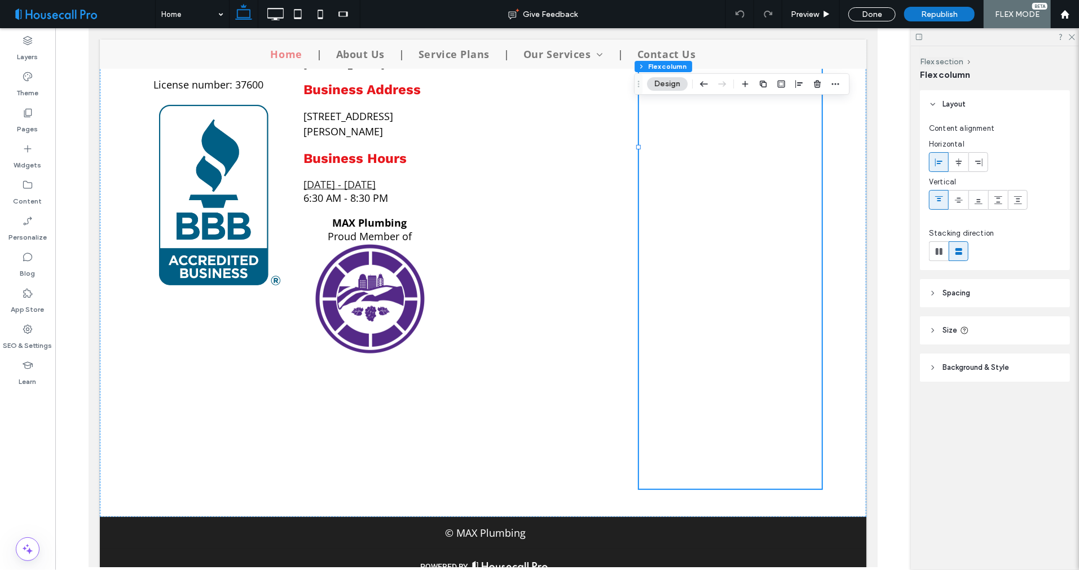
click at [884, 164] on div at bounding box center [482, 297] width 855 height 539
click at [148, 436] on div "License number: 37600 ﻿" at bounding box center [219, 152] width 150 height 671
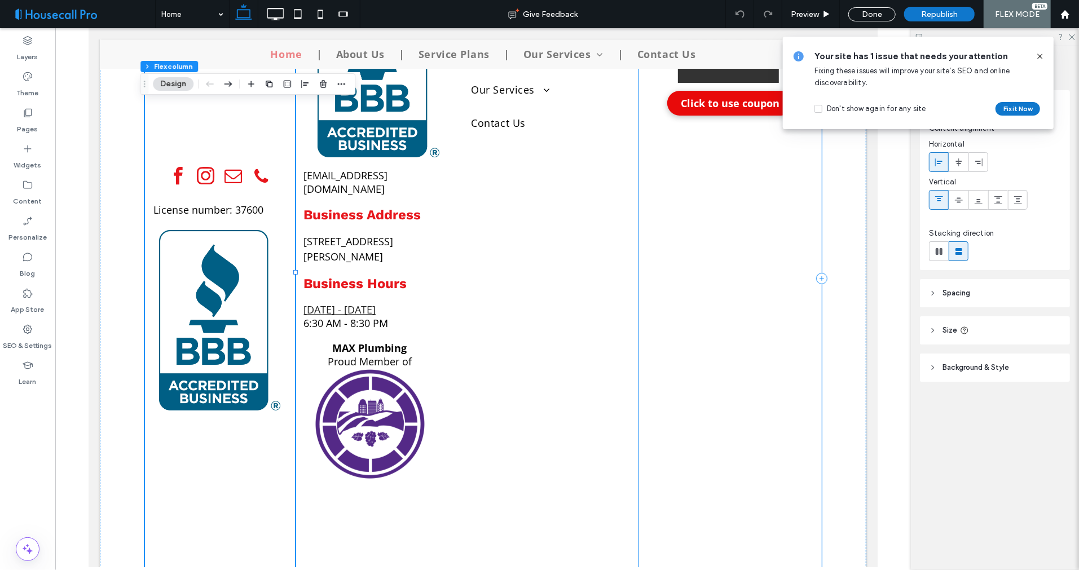
scroll to position [3238, 0]
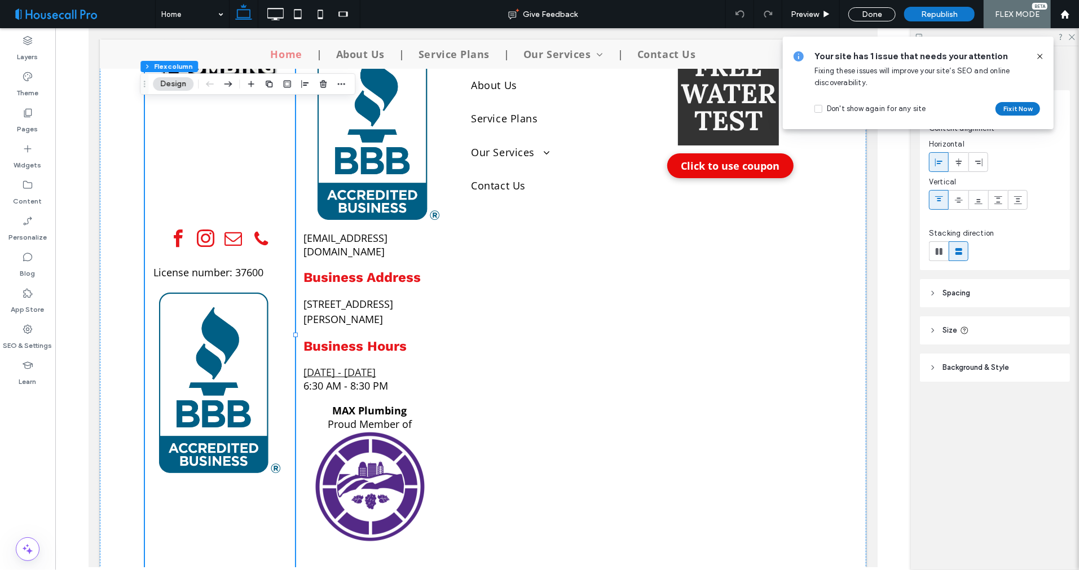
click at [1039, 55] on use at bounding box center [1039, 56] width 5 height 5
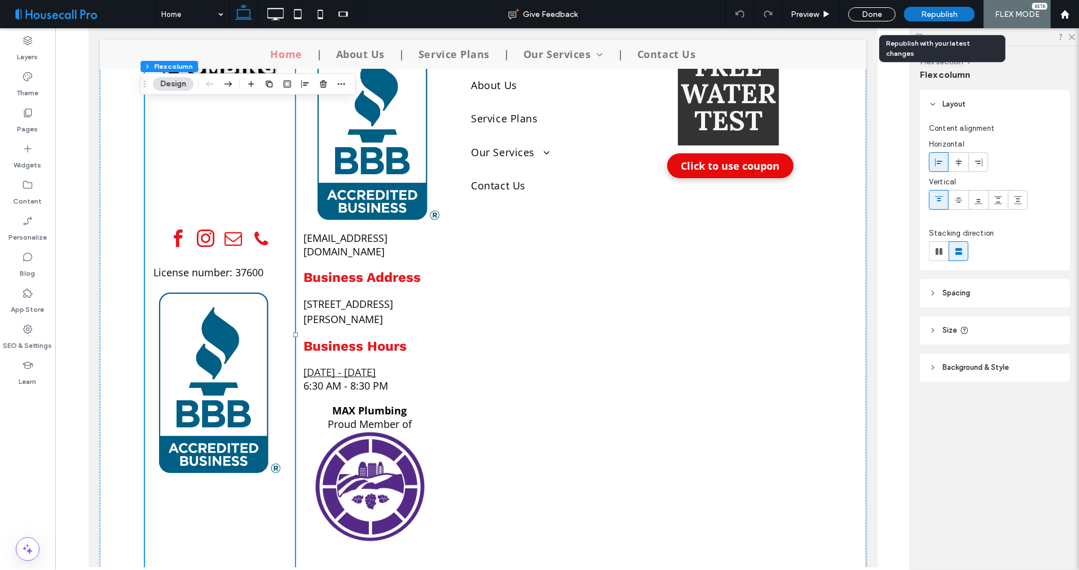
click at [918, 12] on div "Republish" at bounding box center [939, 14] width 70 height 15
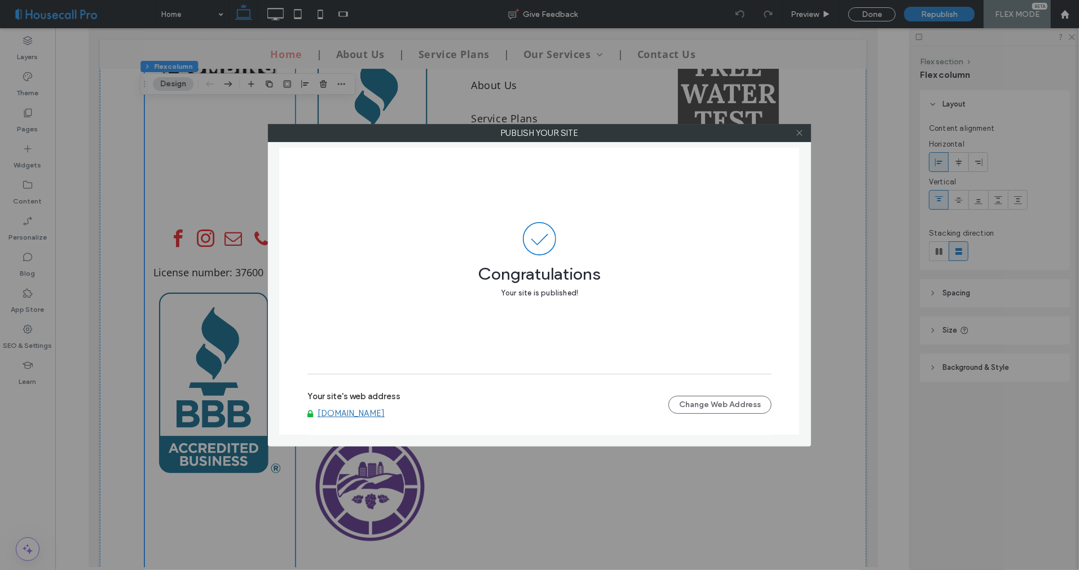
drag, startPoint x: 799, startPoint y: 132, endPoint x: 708, endPoint y: 109, distance: 93.7
click at [799, 132] on icon at bounding box center [799, 133] width 8 height 8
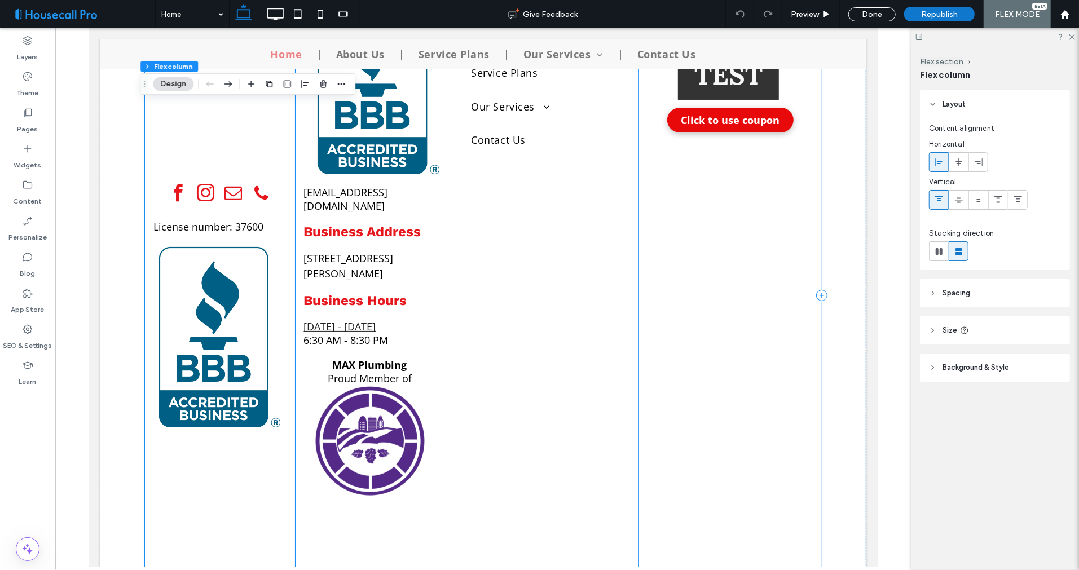
scroll to position [3425, 0]
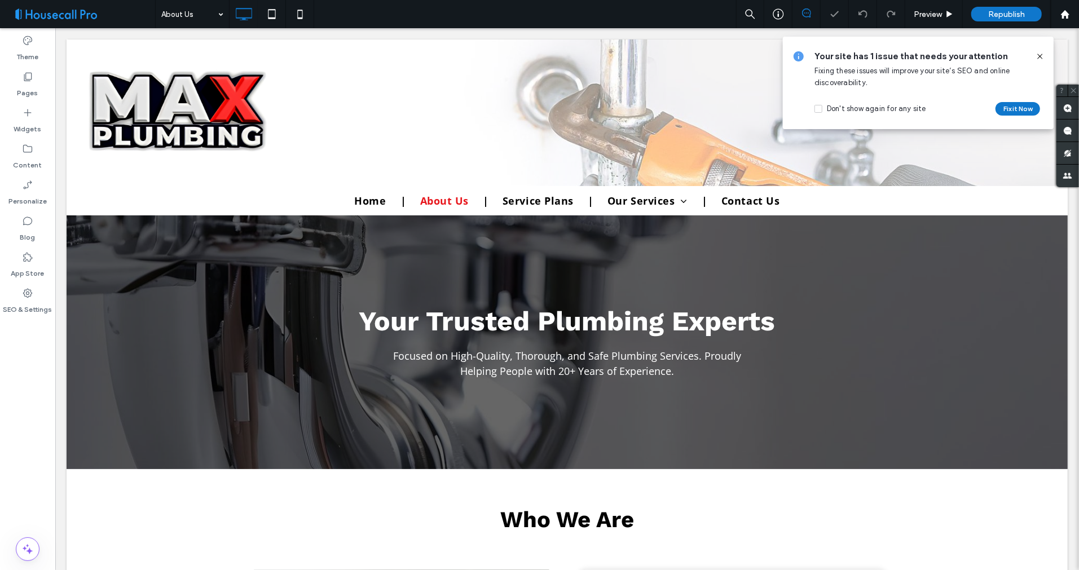
click at [1041, 53] on icon at bounding box center [1039, 56] width 9 height 9
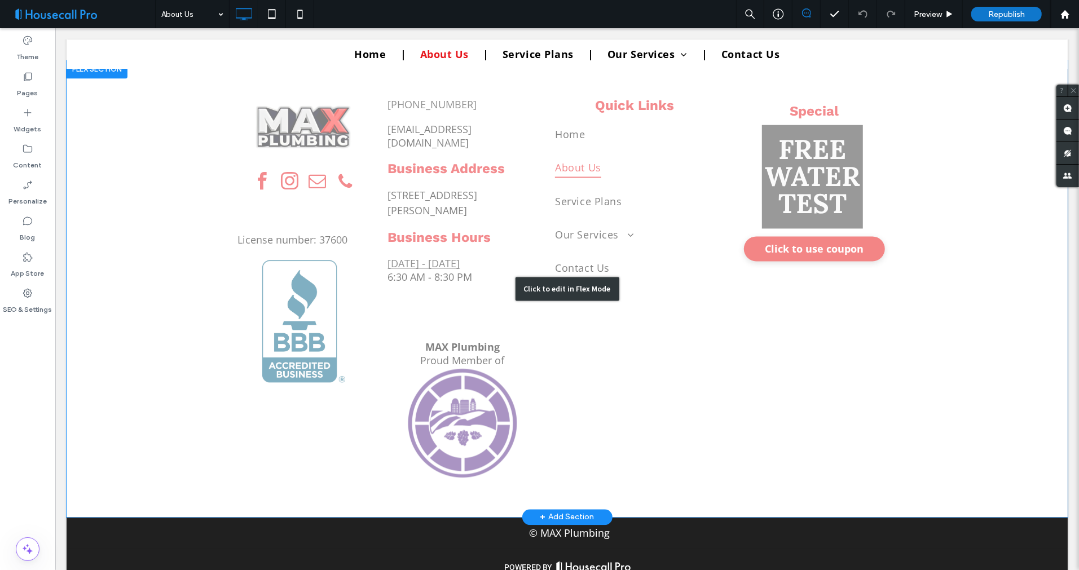
scroll to position [1666, 0]
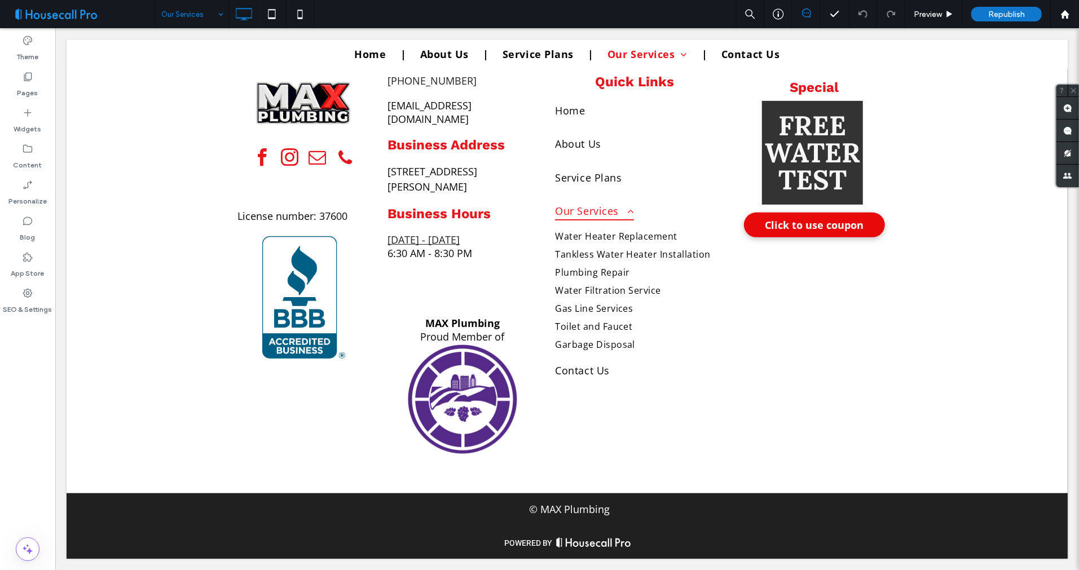
scroll to position [3526, 0]
click at [224, 21] on div "Our Services" at bounding box center [192, 14] width 73 height 28
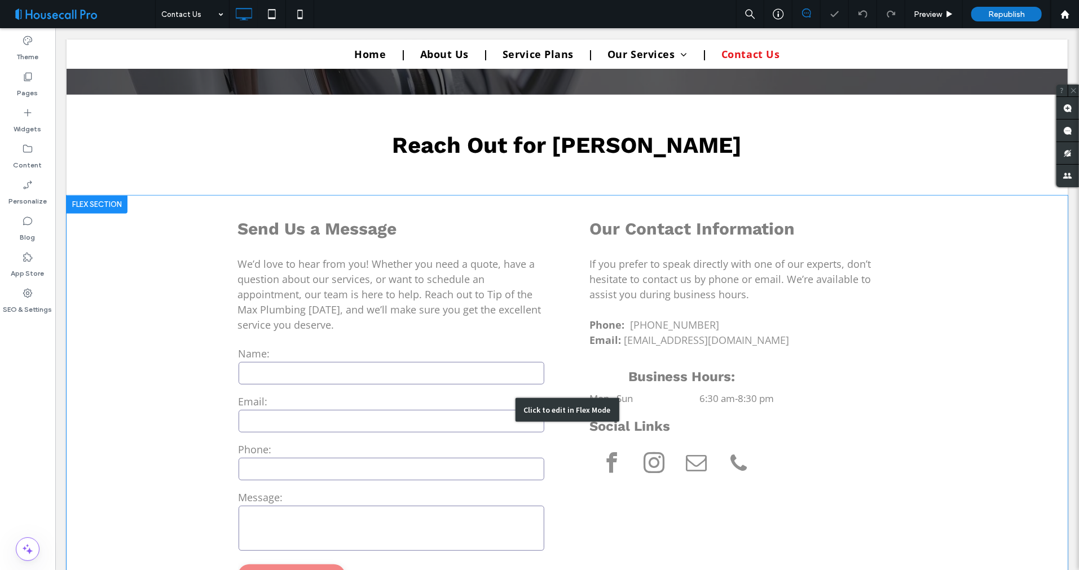
scroll to position [376, 0]
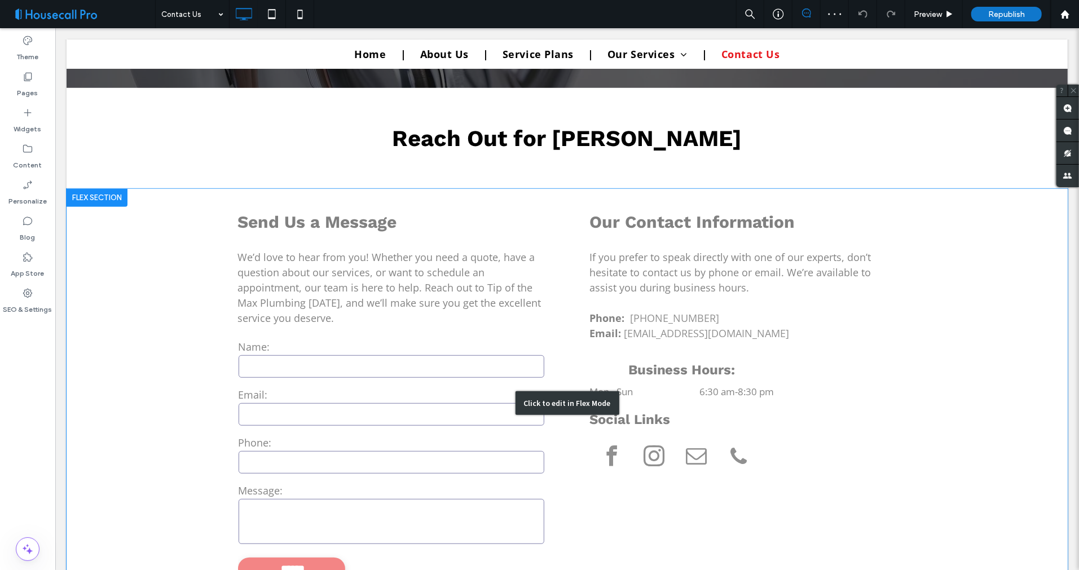
click at [900, 403] on div "Click to edit in Flex Mode" at bounding box center [566, 402] width 1001 height 429
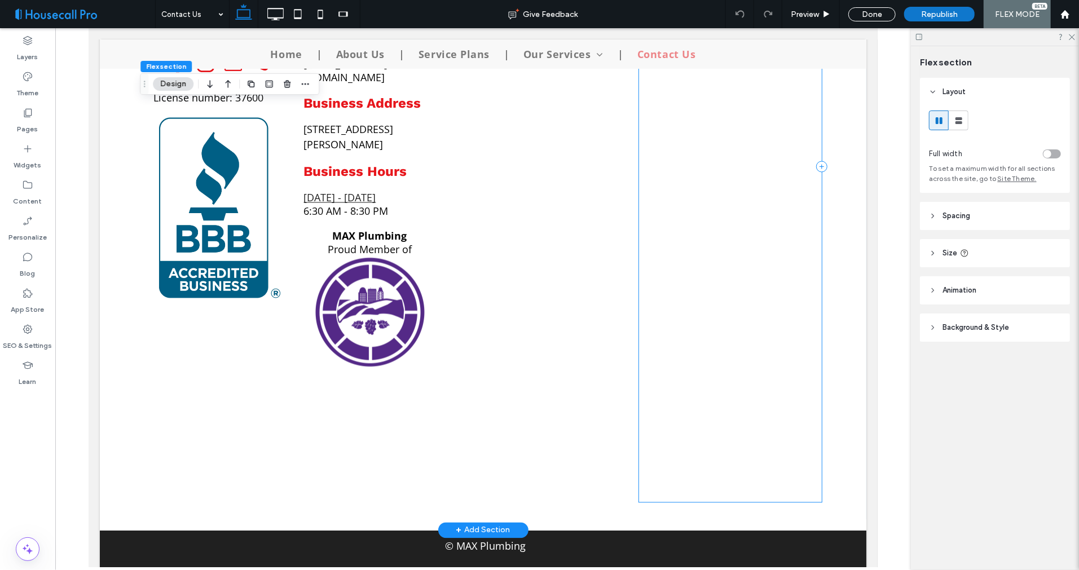
scroll to position [1545, 0]
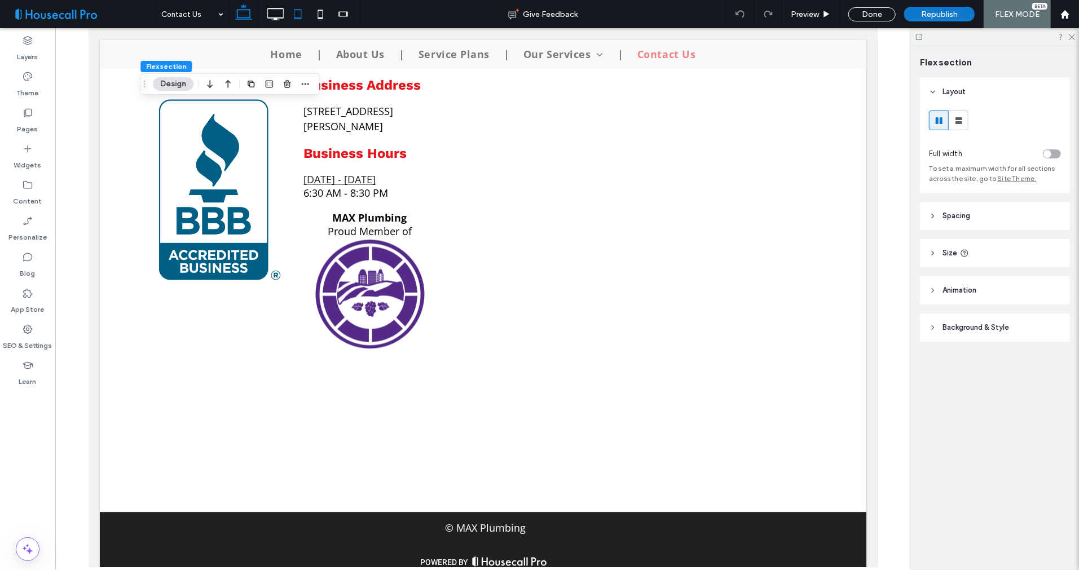
click at [301, 17] on icon at bounding box center [297, 14] width 23 height 23
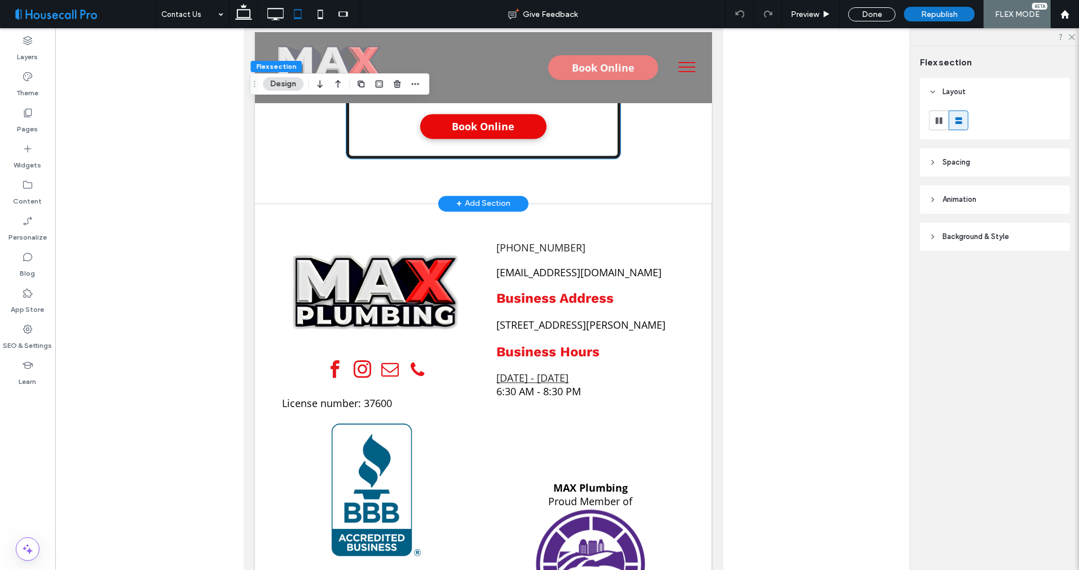
scroll to position [1913, 0]
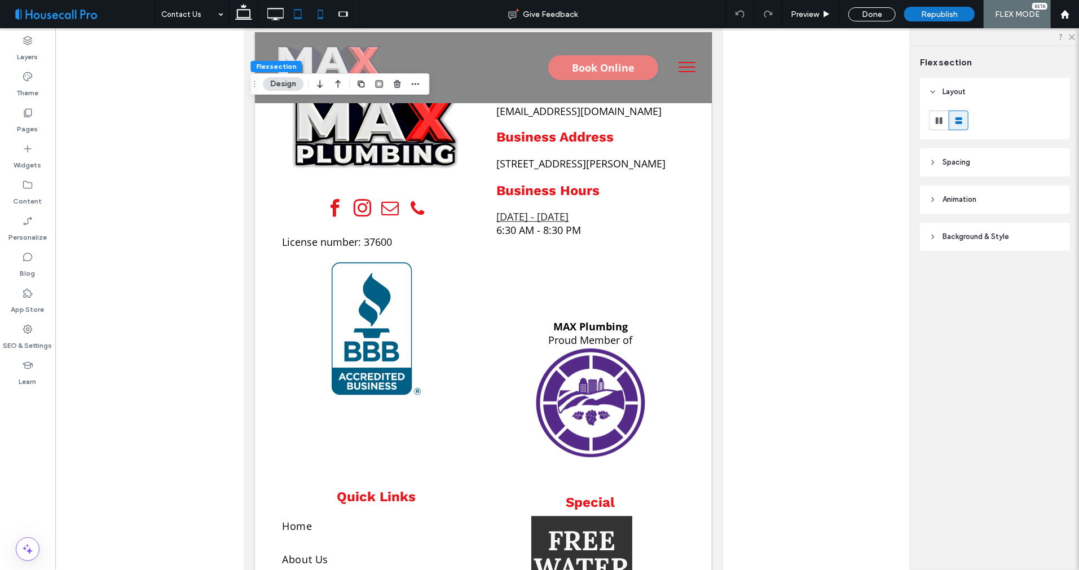
click at [315, 17] on icon at bounding box center [320, 14] width 23 height 23
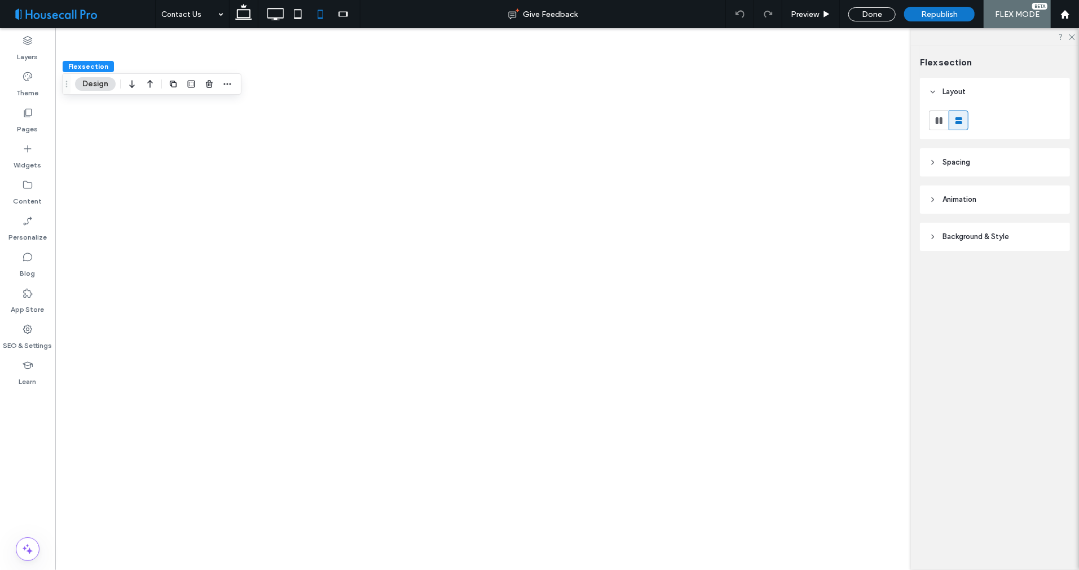
type input "**"
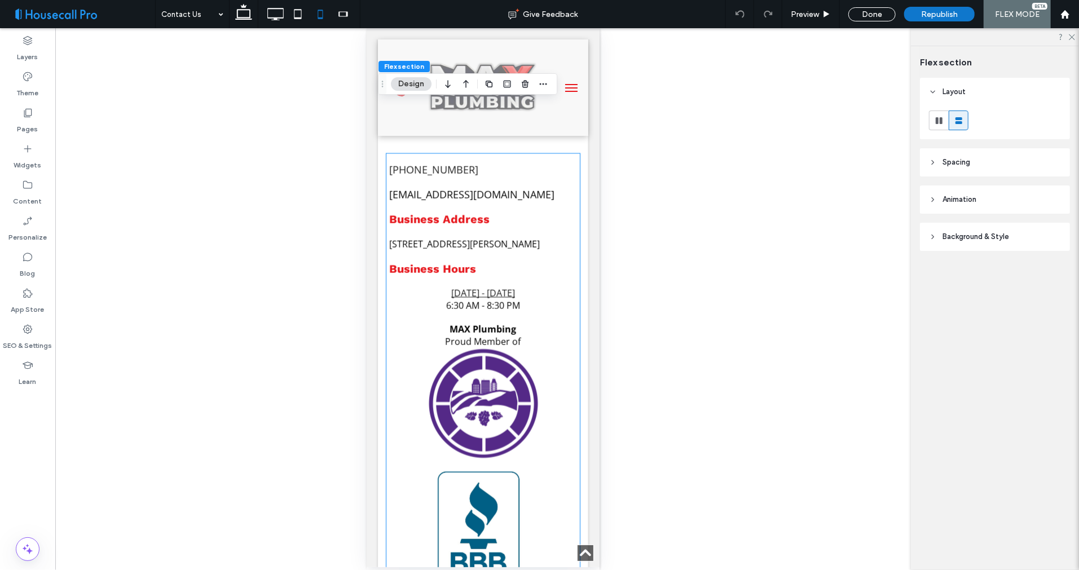
scroll to position [1812, 0]
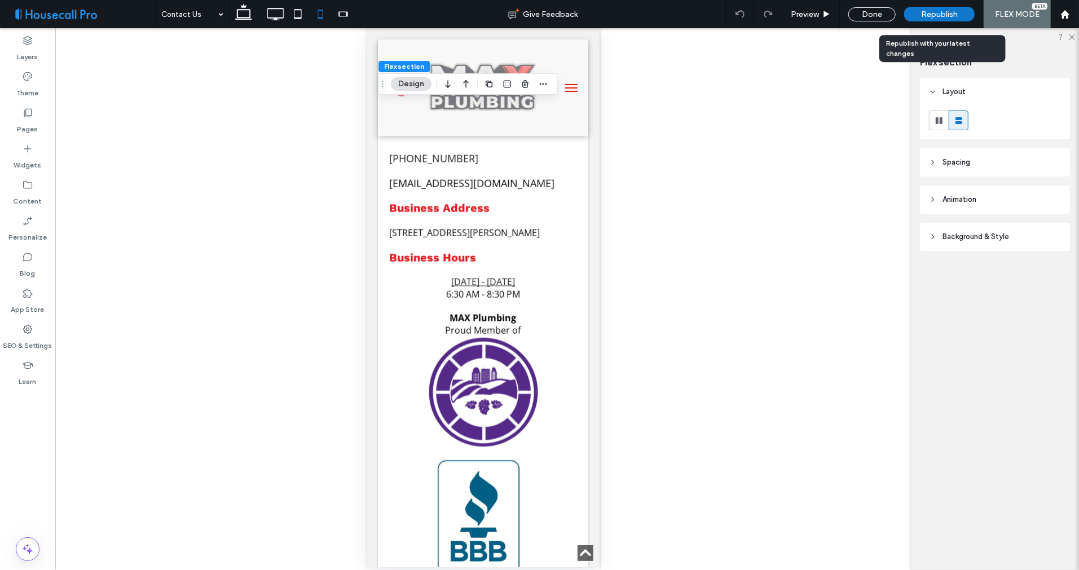
click at [940, 14] on span "Republish" at bounding box center [939, 15] width 37 height 10
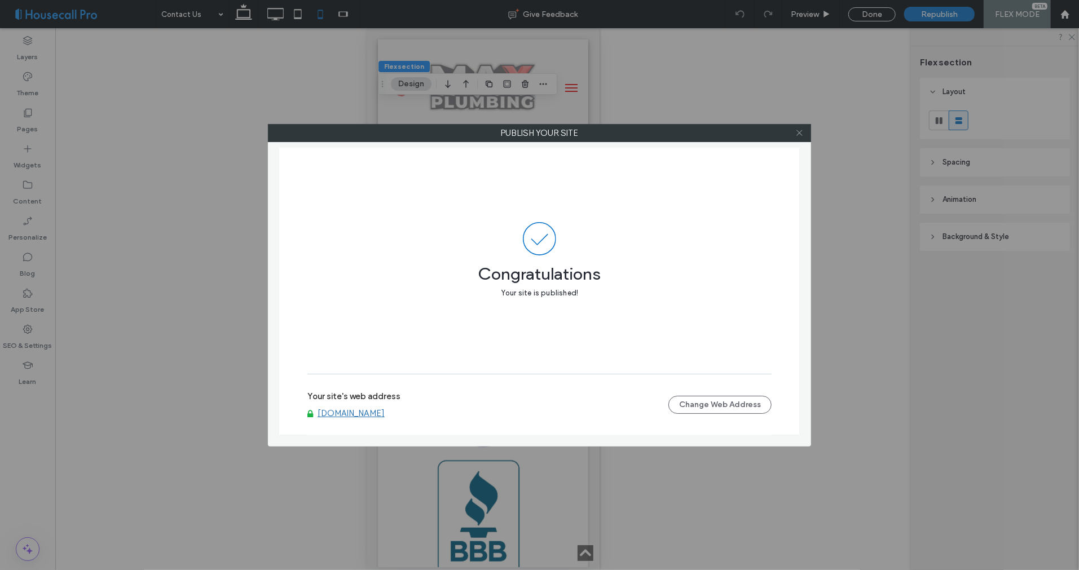
click at [797, 132] on icon at bounding box center [799, 133] width 8 height 8
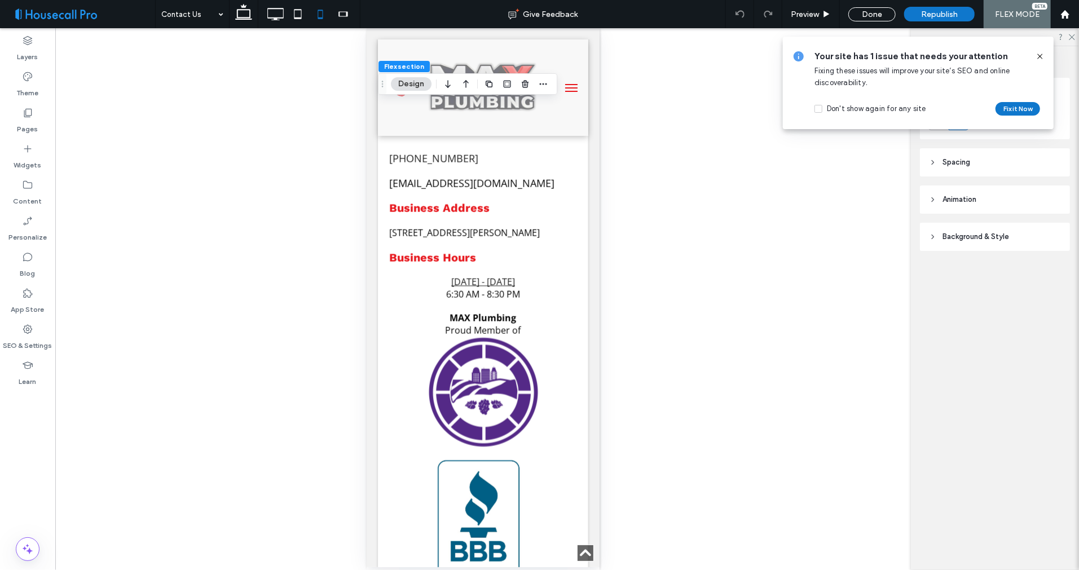
click at [115, 20] on span at bounding box center [81, 14] width 147 height 23
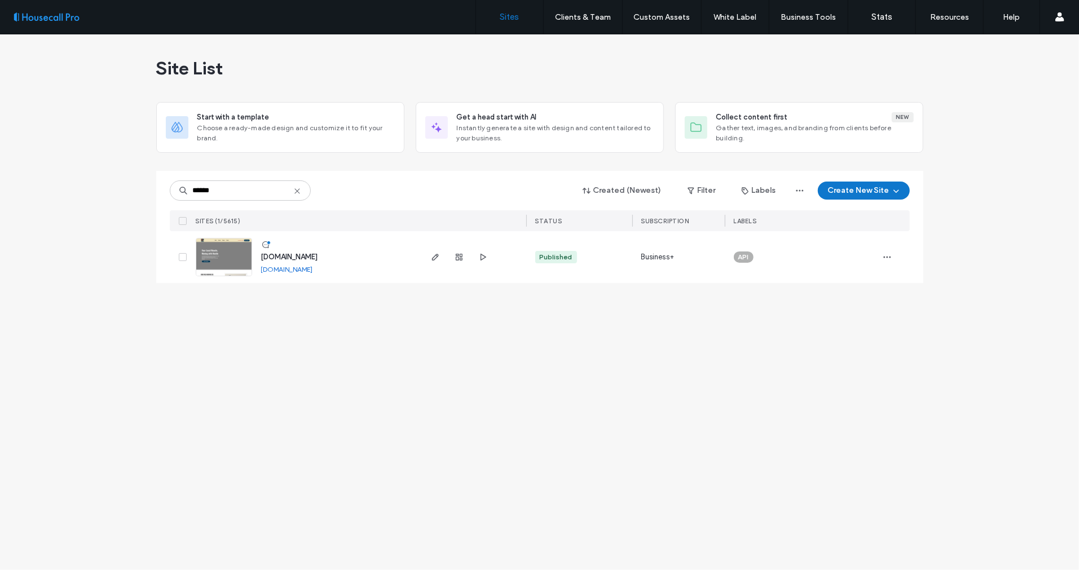
drag, startPoint x: 371, startPoint y: 257, endPoint x: 261, endPoint y: 258, distance: 109.4
click at [261, 258] on div "www.hogwildmovingco.com www.hogwildmovingco.com" at bounding box center [335, 257] width 167 height 52
copy span "www.hogwildmovingco.com"
drag, startPoint x: 227, startPoint y: 195, endPoint x: 117, endPoint y: 200, distance: 110.1
click at [138, 199] on div "Site List Start with a template Choose a ready-made design and customize it to …" at bounding box center [539, 302] width 1079 height 536
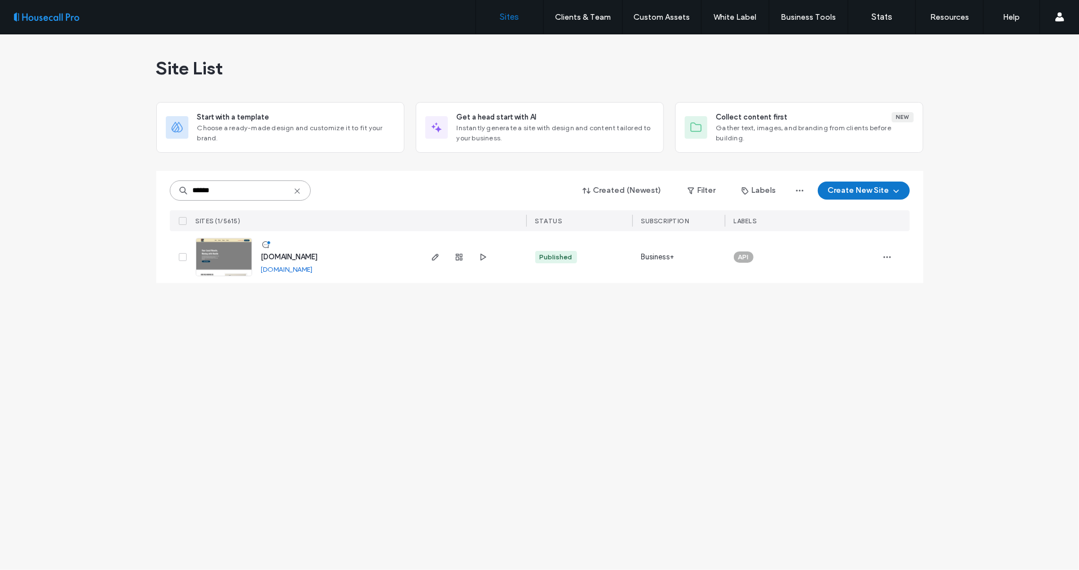
paste input
drag, startPoint x: 397, startPoint y: 255, endPoint x: 261, endPoint y: 254, distance: 136.5
click at [261, 254] on div "www.crosscomfortsolutions.com www.crosscomfortsolutions.com" at bounding box center [335, 257] width 167 height 52
copy span "www.crosscomfortsolutions.com"
drag, startPoint x: 235, startPoint y: 188, endPoint x: 114, endPoint y: 191, distance: 120.7
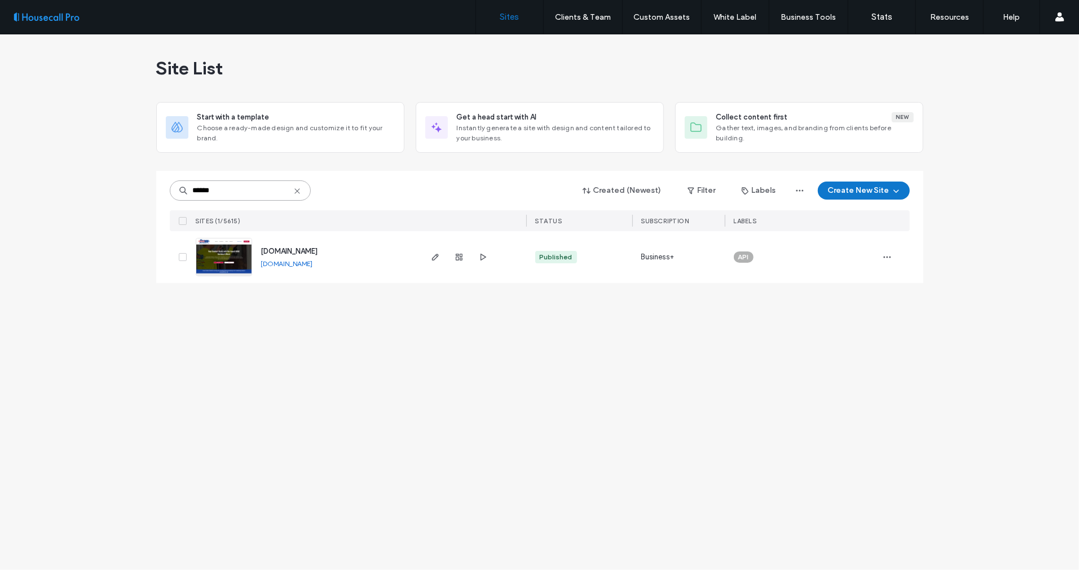
click at [145, 188] on div "Site List Start with a template Choose a ready-made design and customize it to …" at bounding box center [539, 302] width 1079 height 536
paste input
type input "******"
click at [213, 250] on img at bounding box center [223, 277] width 55 height 77
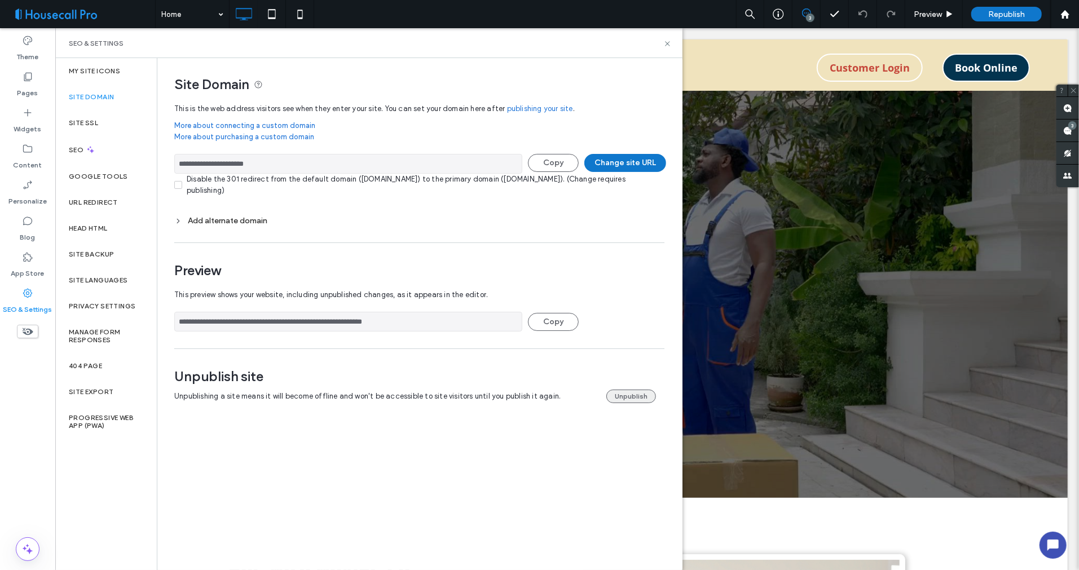
click at [633, 394] on button "Unpublish" at bounding box center [631, 397] width 50 height 14
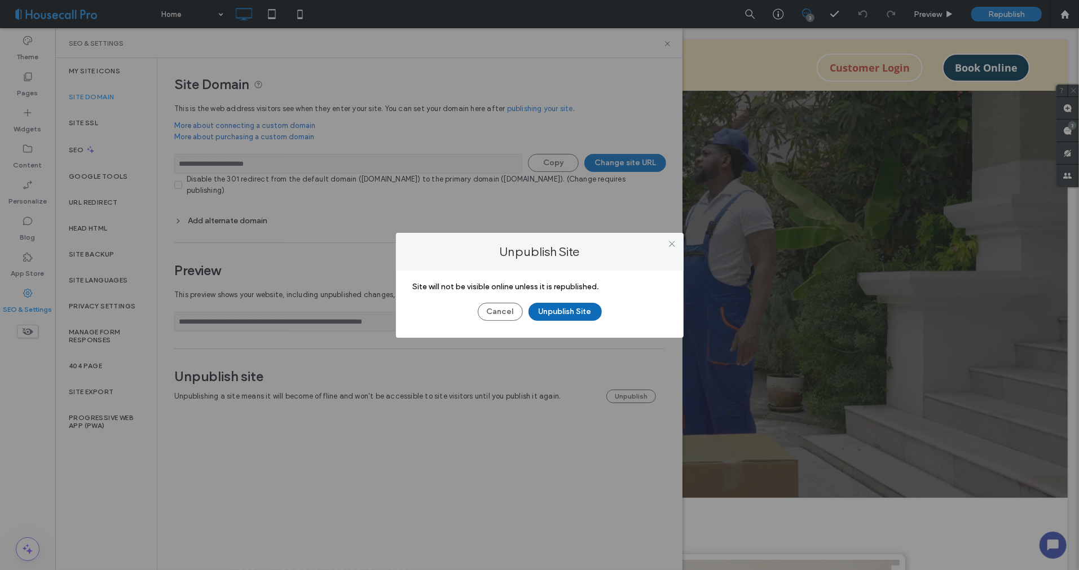
click at [550, 314] on button "Unpublish Site" at bounding box center [564, 312] width 73 height 18
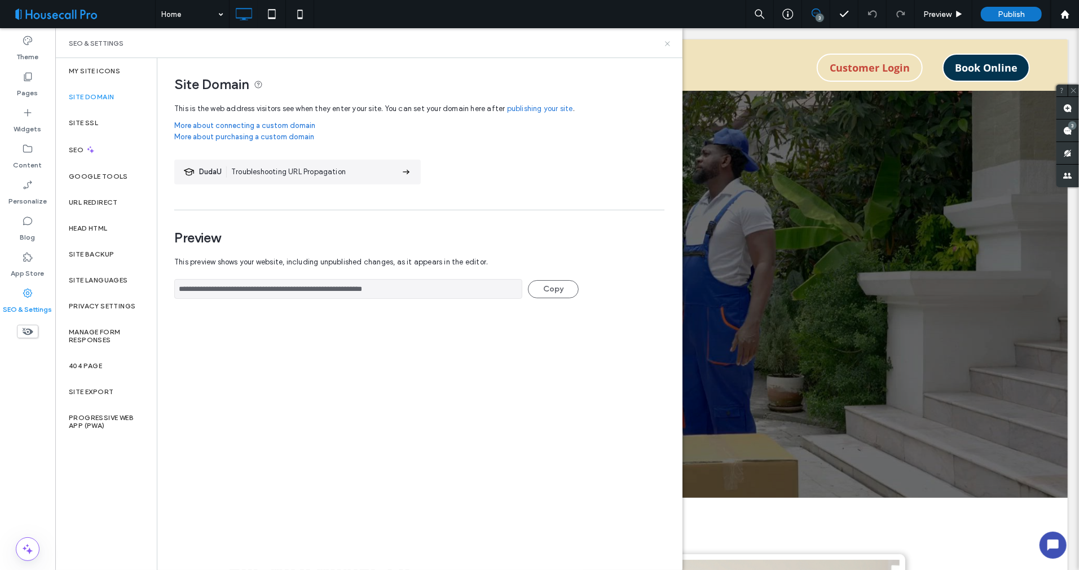
click at [666, 42] on icon at bounding box center [667, 43] width 8 height 8
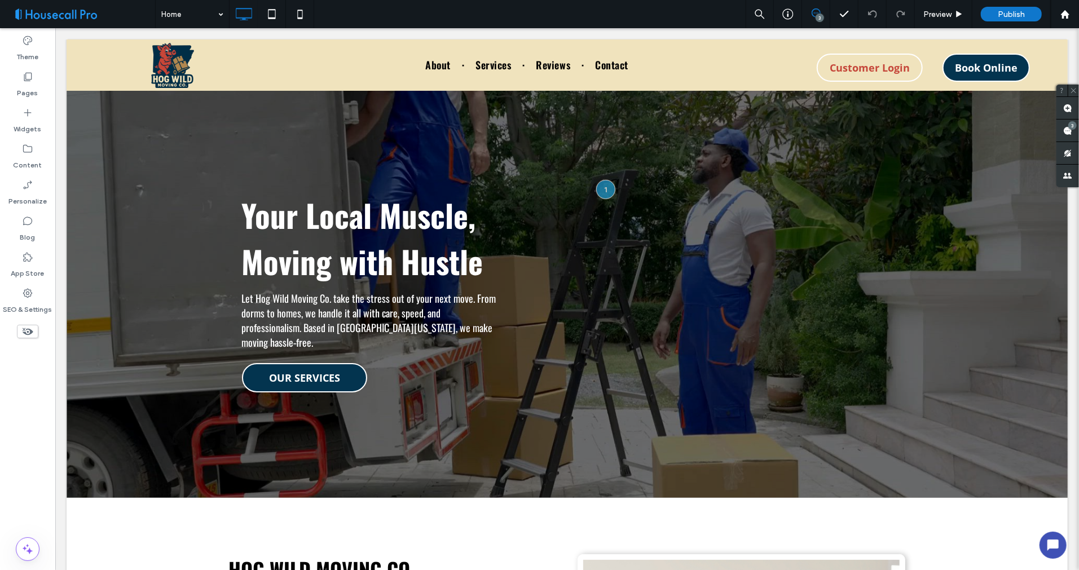
click at [105, 19] on span at bounding box center [81, 14] width 147 height 23
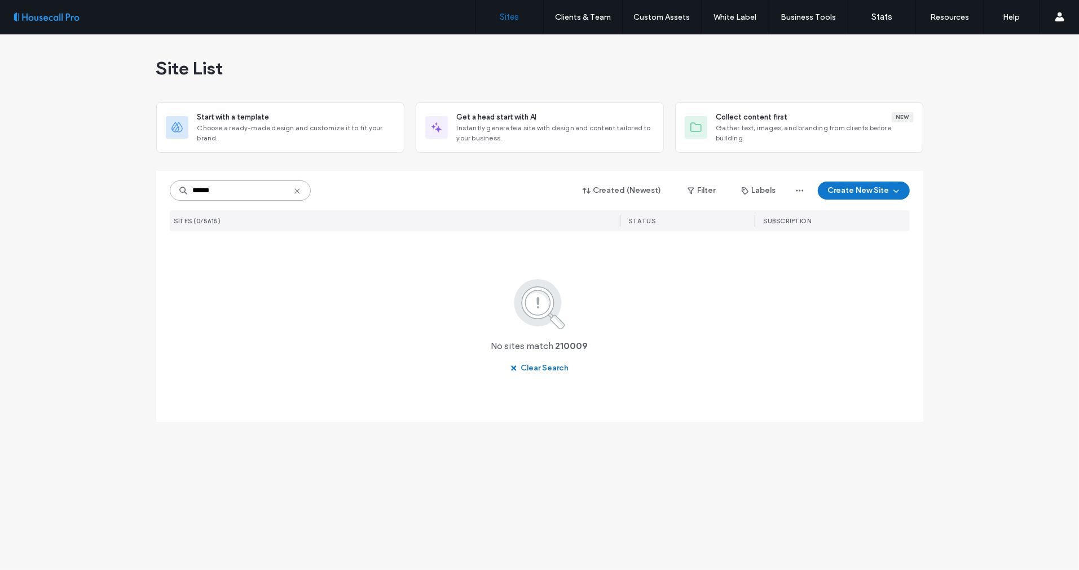
drag, startPoint x: 230, startPoint y: 184, endPoint x: 152, endPoint y: 166, distance: 79.3
click at [152, 166] on div "Site List Start with a template Choose a ready-made design and customize it to …" at bounding box center [539, 302] width 1079 height 536
paste input
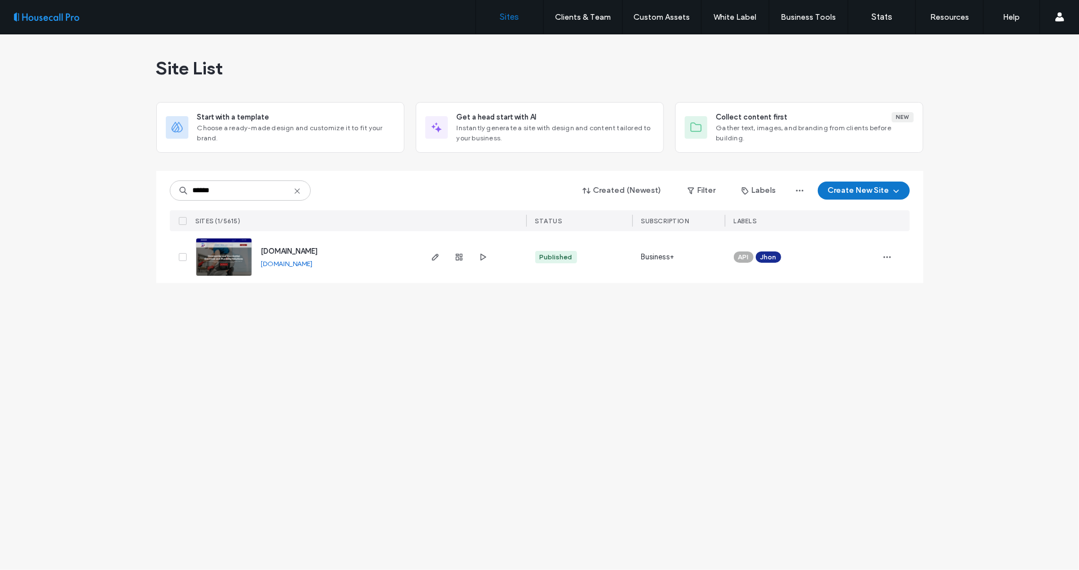
drag, startPoint x: 359, startPoint y: 254, endPoint x: 249, endPoint y: 253, distance: 109.4
click at [249, 253] on div "[DOMAIN_NAME] [DOMAIN_NAME]" at bounding box center [305, 257] width 228 height 52
copy div "[DOMAIN_NAME]"
click at [229, 189] on input "******" at bounding box center [240, 190] width 141 height 20
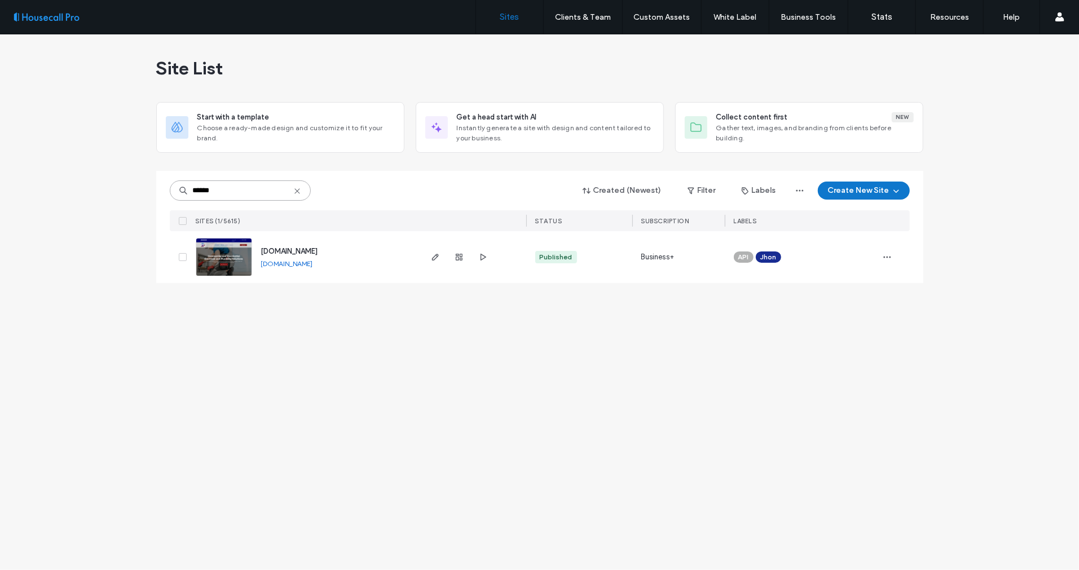
paste input
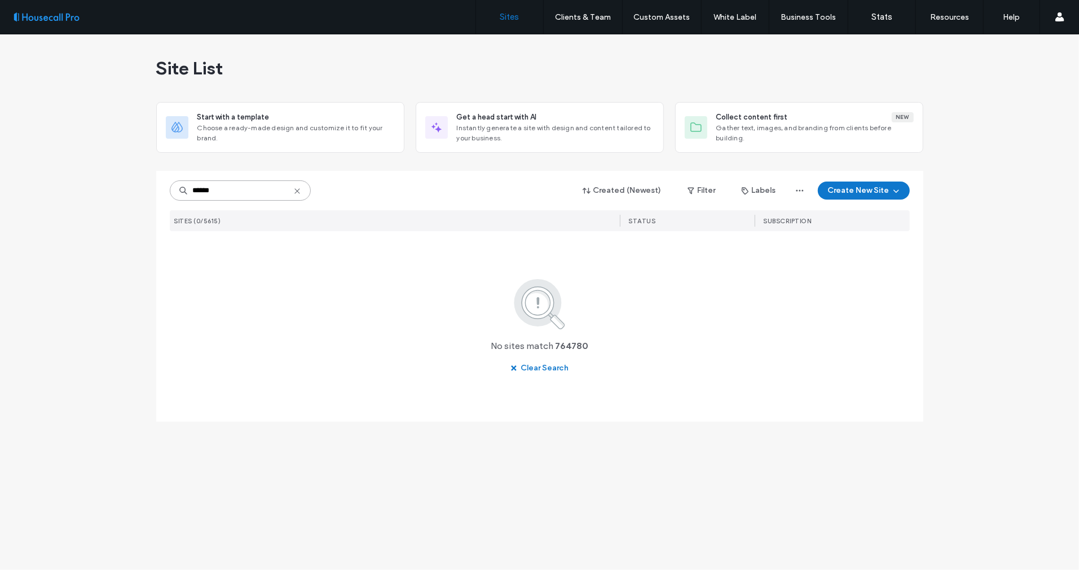
type input "******"
